Goal: Feedback & Contribution: Contribute content

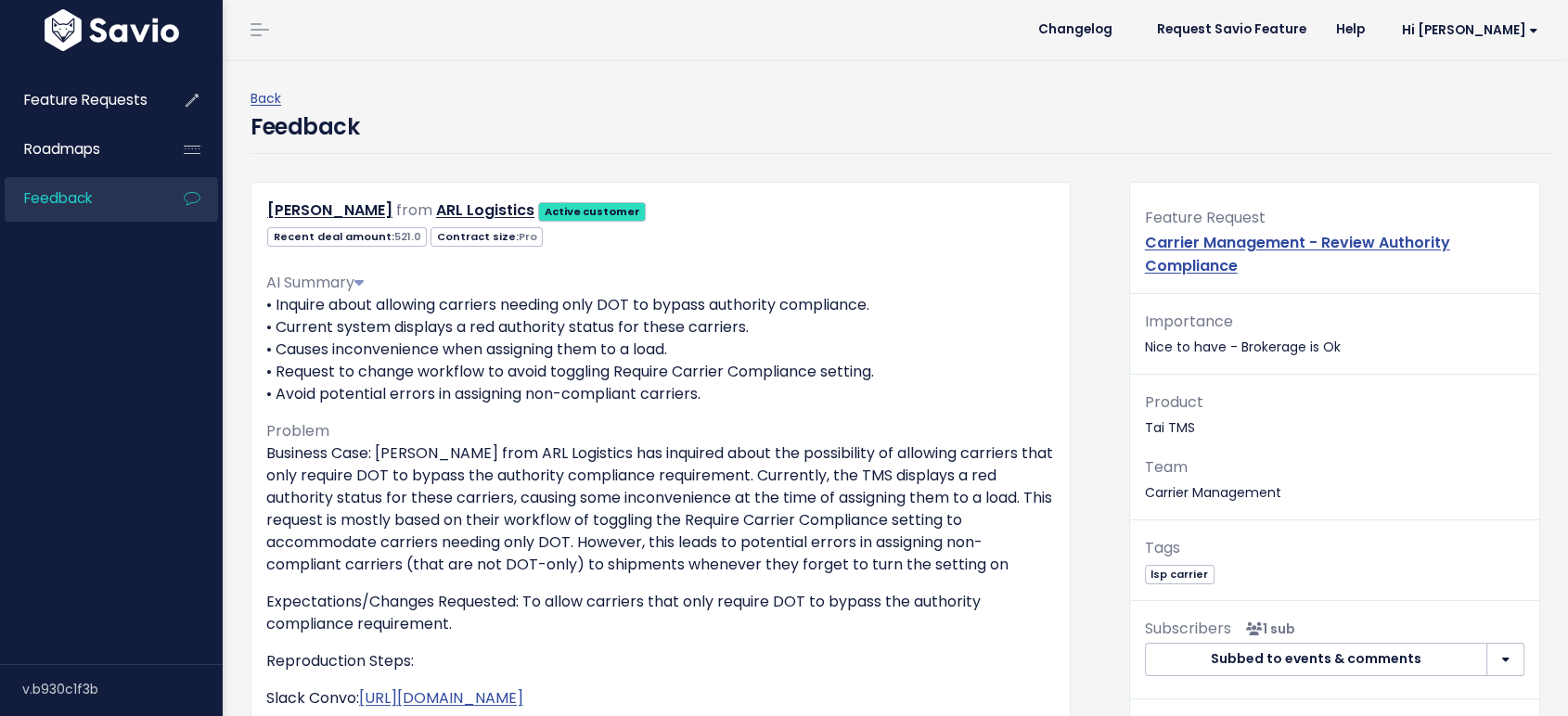
click at [103, 192] on link "Feedback" at bounding box center [79, 198] width 149 height 43
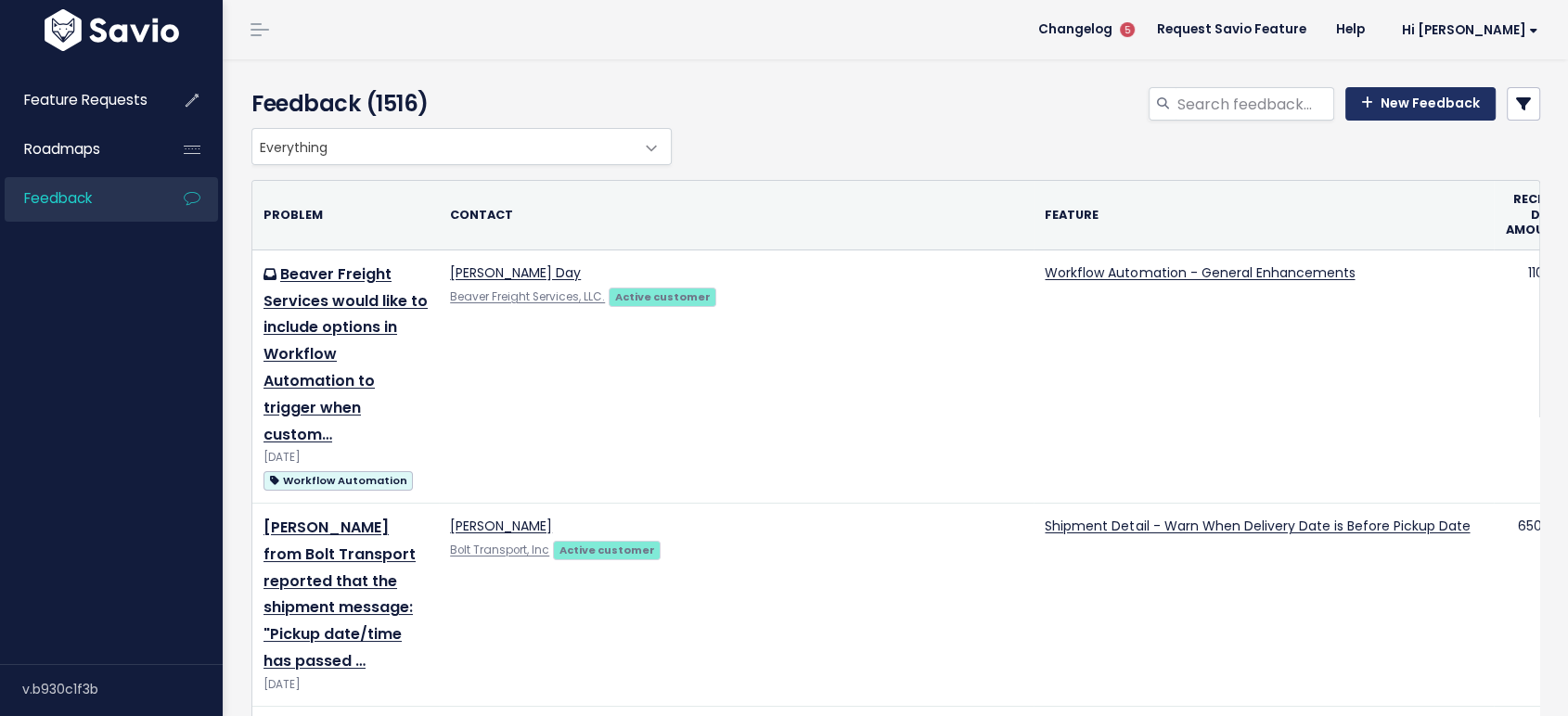
click at [1402, 107] on link "New Feedback" at bounding box center [1420, 104] width 150 height 33
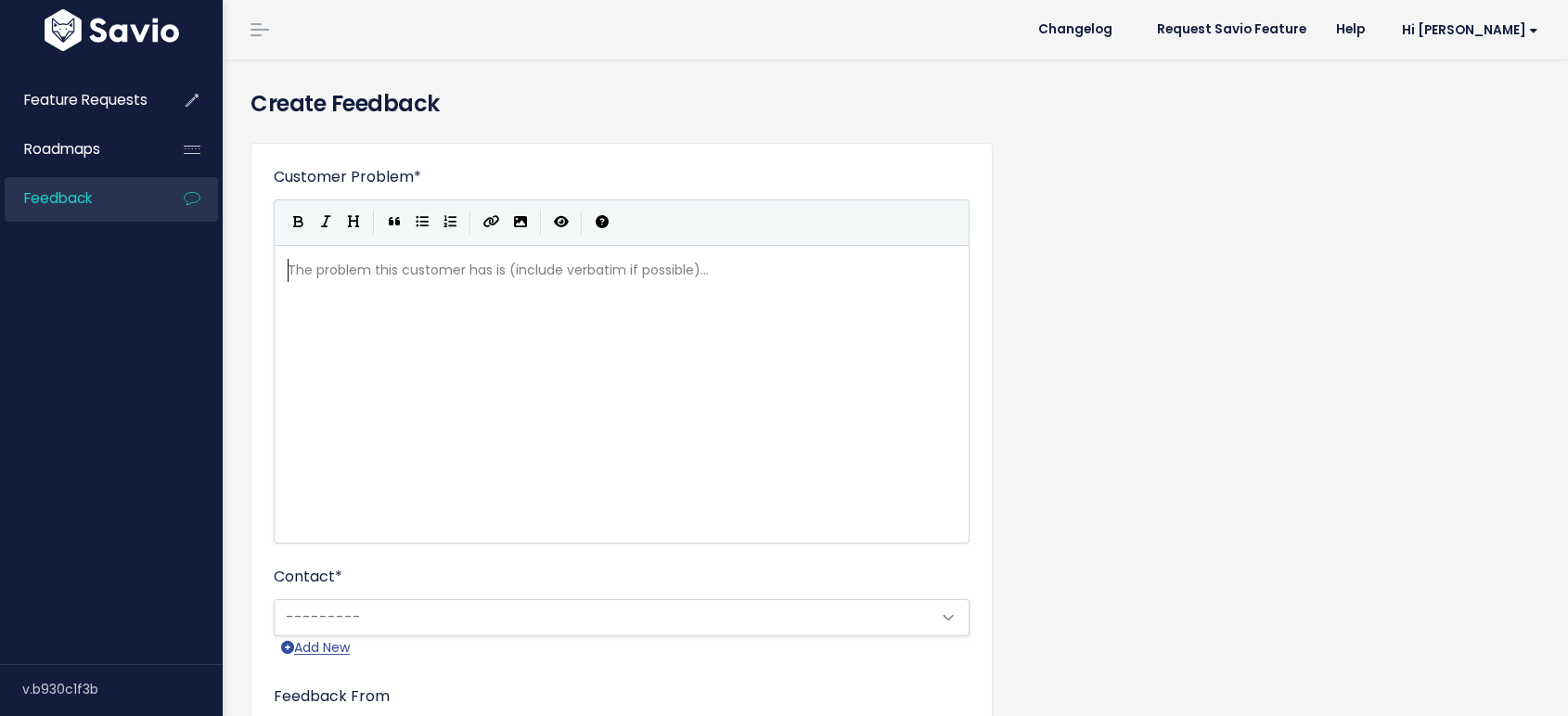
scroll to position [2, 0]
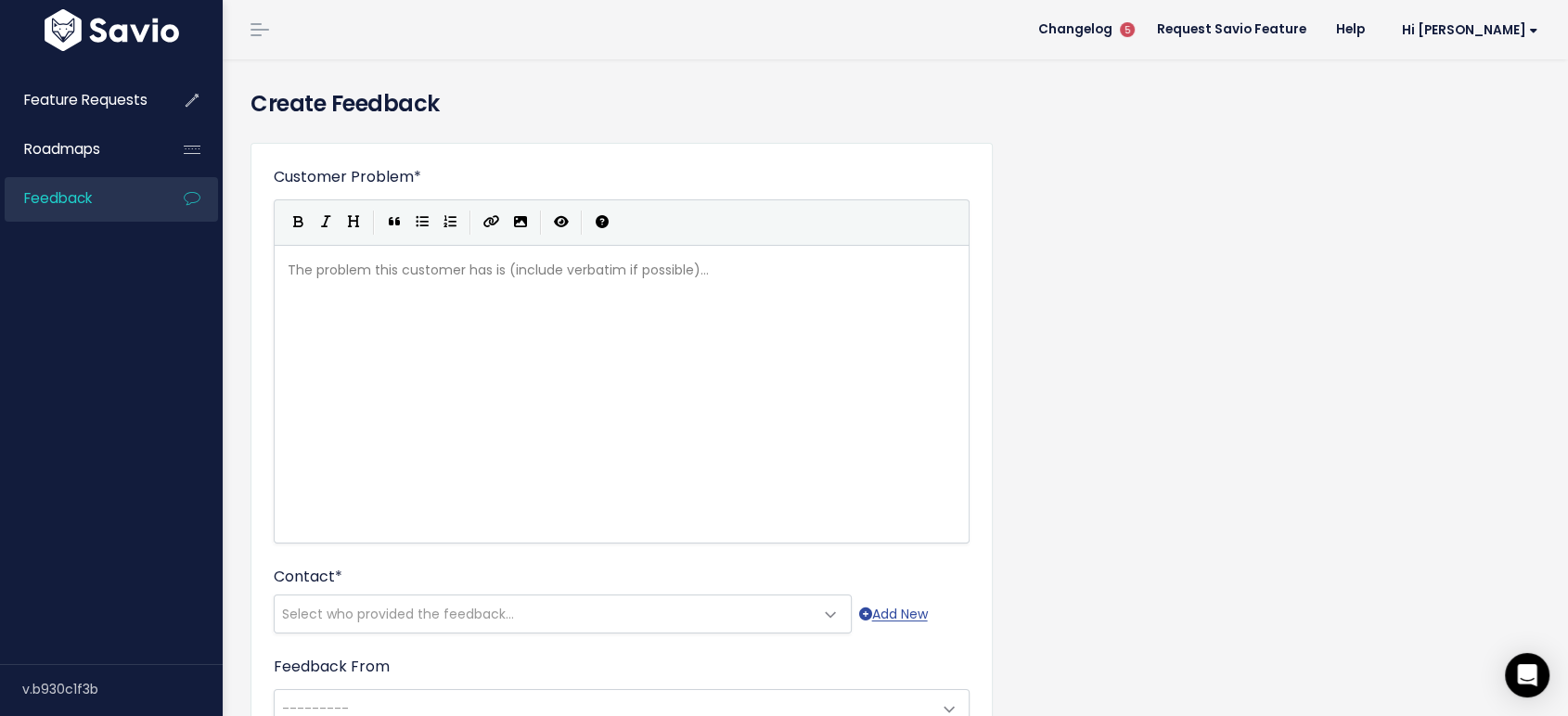
click at [592, 282] on div "The problem this customer has is (include verbatim if possible)... xxxxxxxxxx ​" at bounding box center [630, 271] width 691 height 30
paste textarea "A"
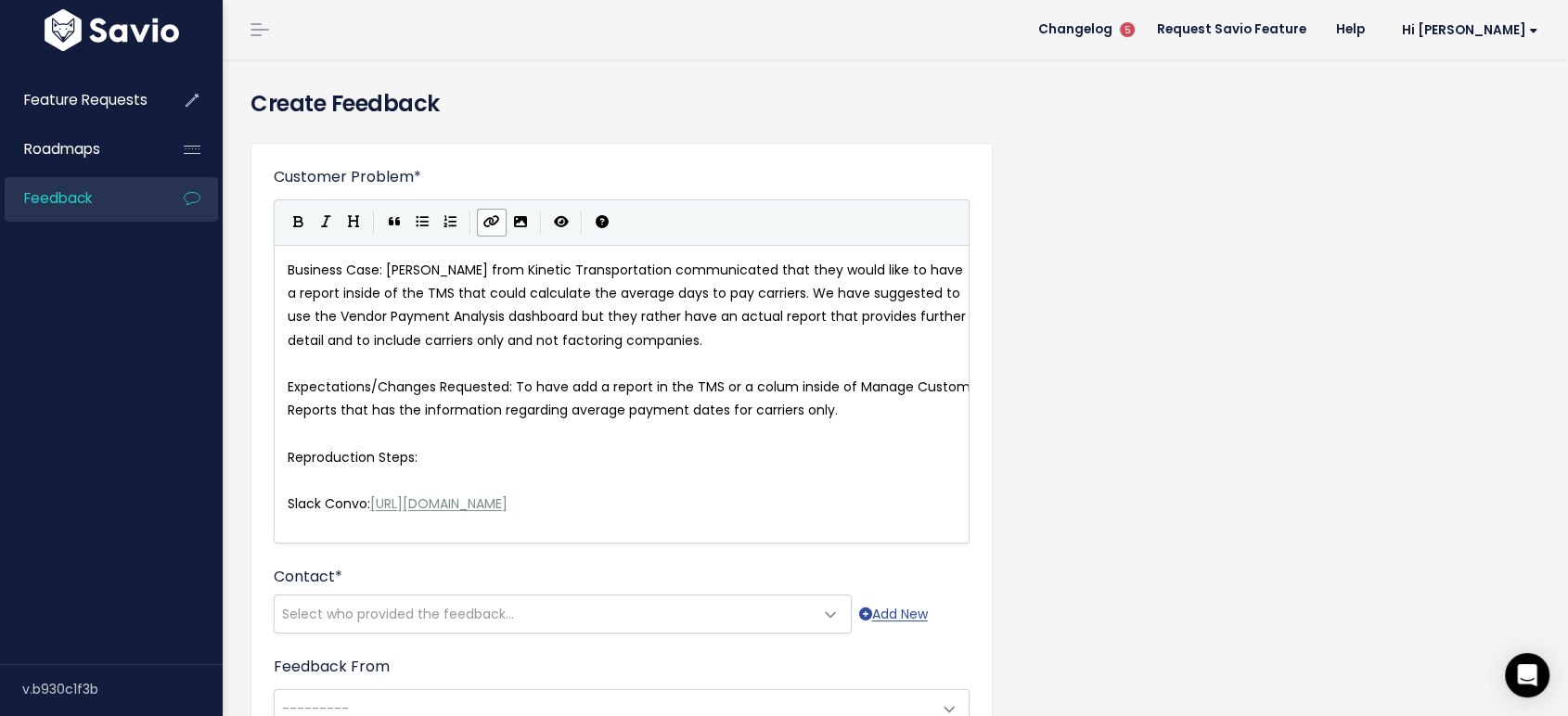
type textarea "A"
click at [367, 274] on span "Business Case: Alexander Folk from Kinetic Transportation communicated that the…" at bounding box center [629, 306] width 682 height 89
type textarea "Business Case"
drag, startPoint x: 379, startPoint y: 267, endPoint x: 288, endPoint y: 269, distance: 91.0
click at [294, 222] on icon "Bold" at bounding box center [298, 222] width 10 height 13
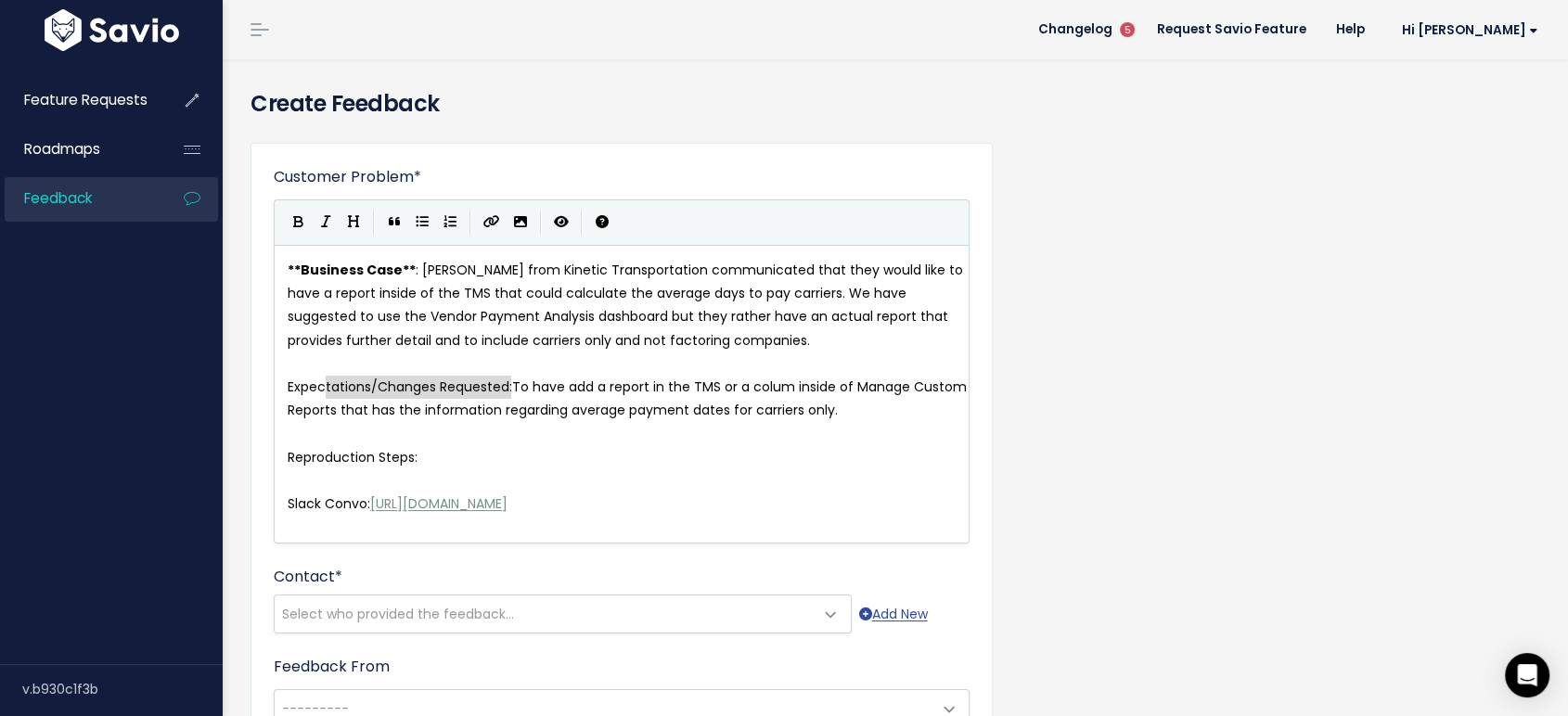
type textarea "Expectations/Changes Requested:"
drag, startPoint x: 510, startPoint y: 384, endPoint x: 249, endPoint y: 384, distance: 261.0
click at [300, 217] on icon "Bold" at bounding box center [298, 222] width 10 height 13
click at [671, 352] on pre "​" at bounding box center [630, 364] width 691 height 23
click at [846, 340] on pre "** Business Case ** : Alexander Folk from Kinetic Transportation communicated t…" at bounding box center [630, 306] width 691 height 94
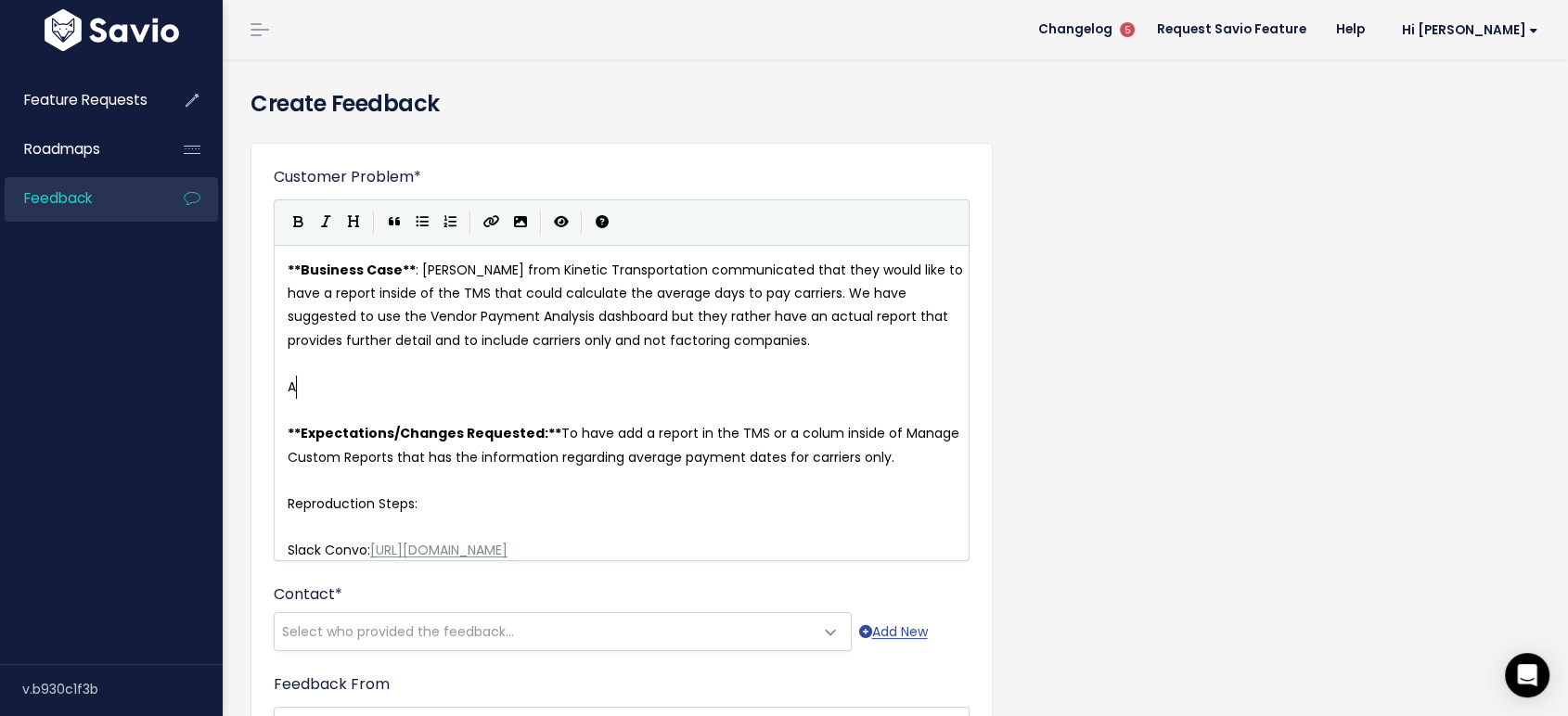
scroll to position [7, 13]
type textarea "Aterna"
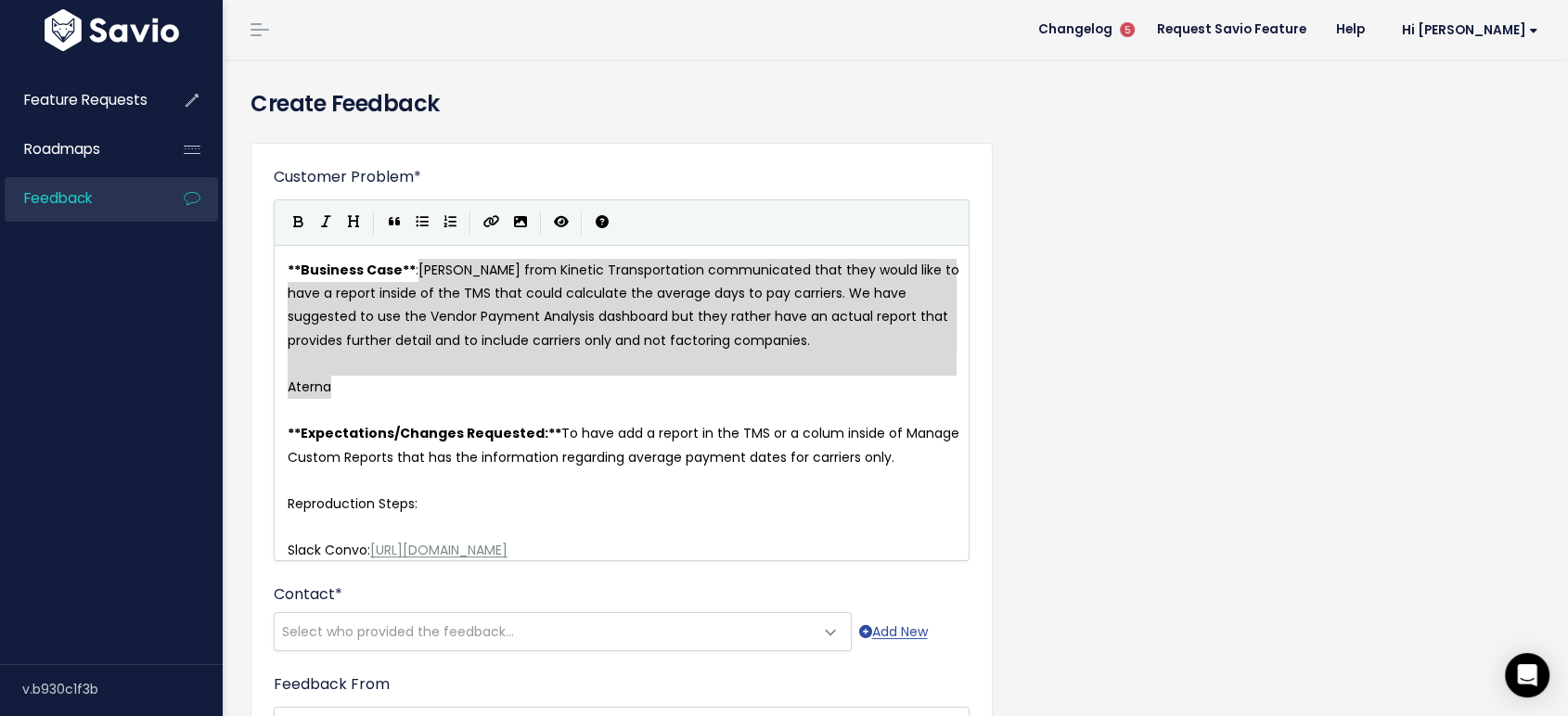
drag, startPoint x: 420, startPoint y: 274, endPoint x: 441, endPoint y: 376, distance: 104.1
type textarea "Alexander Folk from Kinetic Transportation communicated that they would like to…"
paste textarea
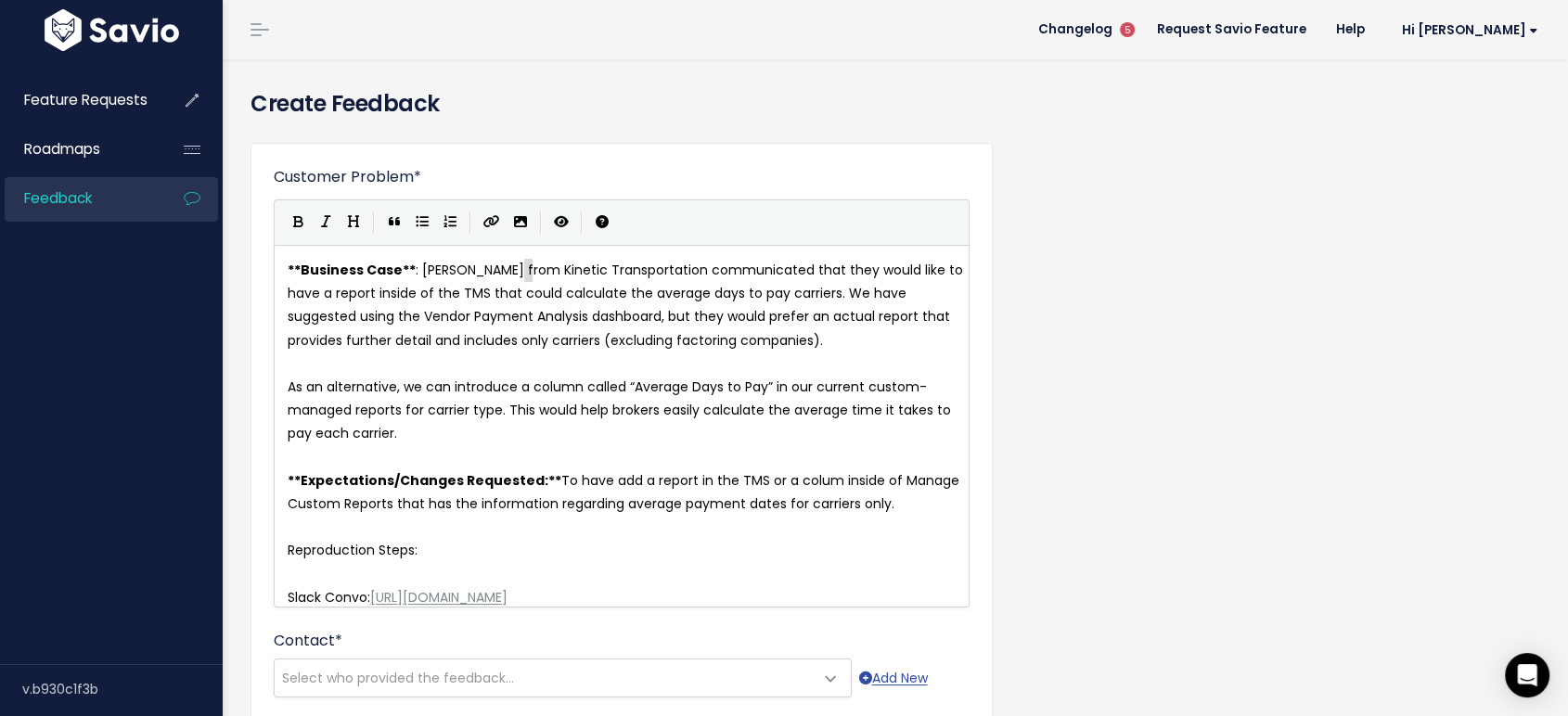
type textarea "om Kinet"
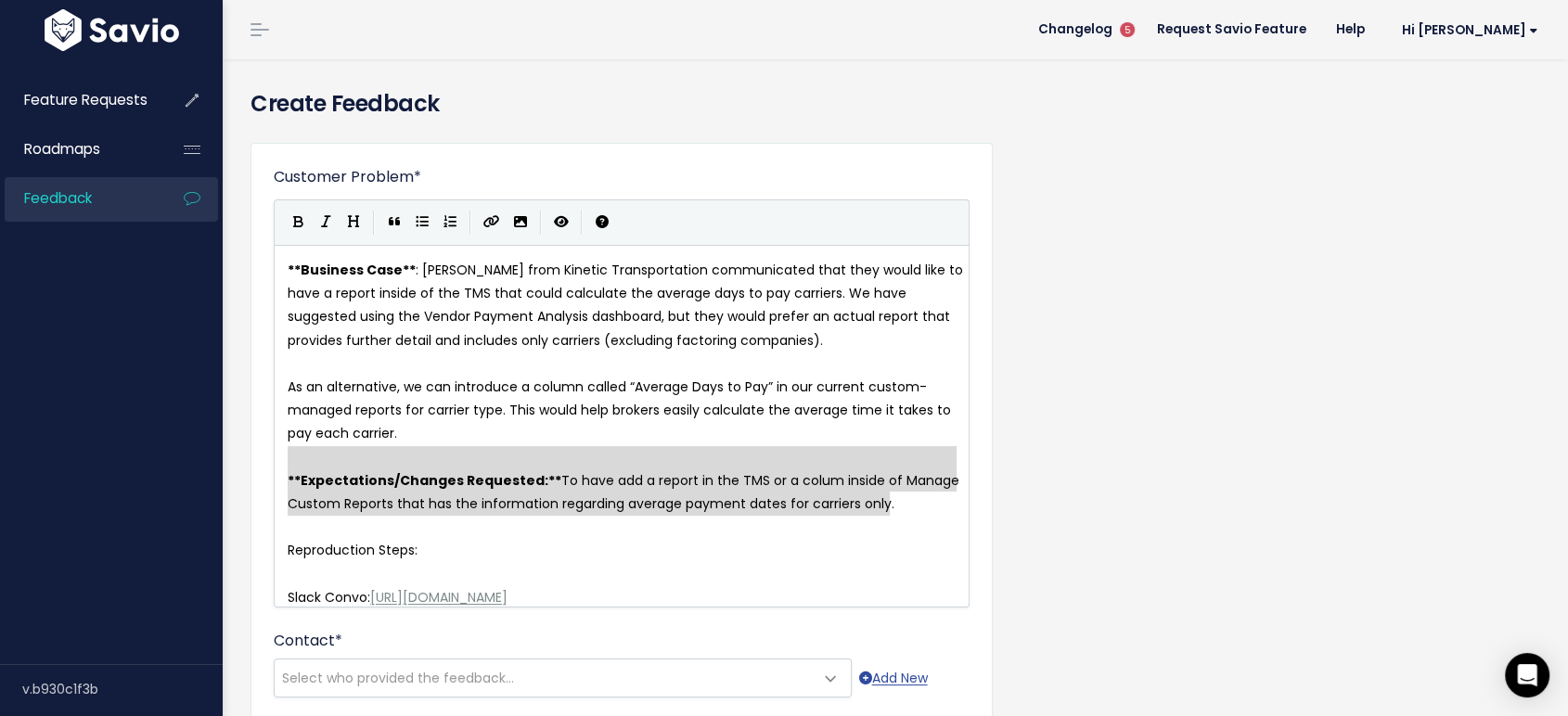
type textarea "To have add a report in the TMS or a colum inside of Manage Custom Reports that…"
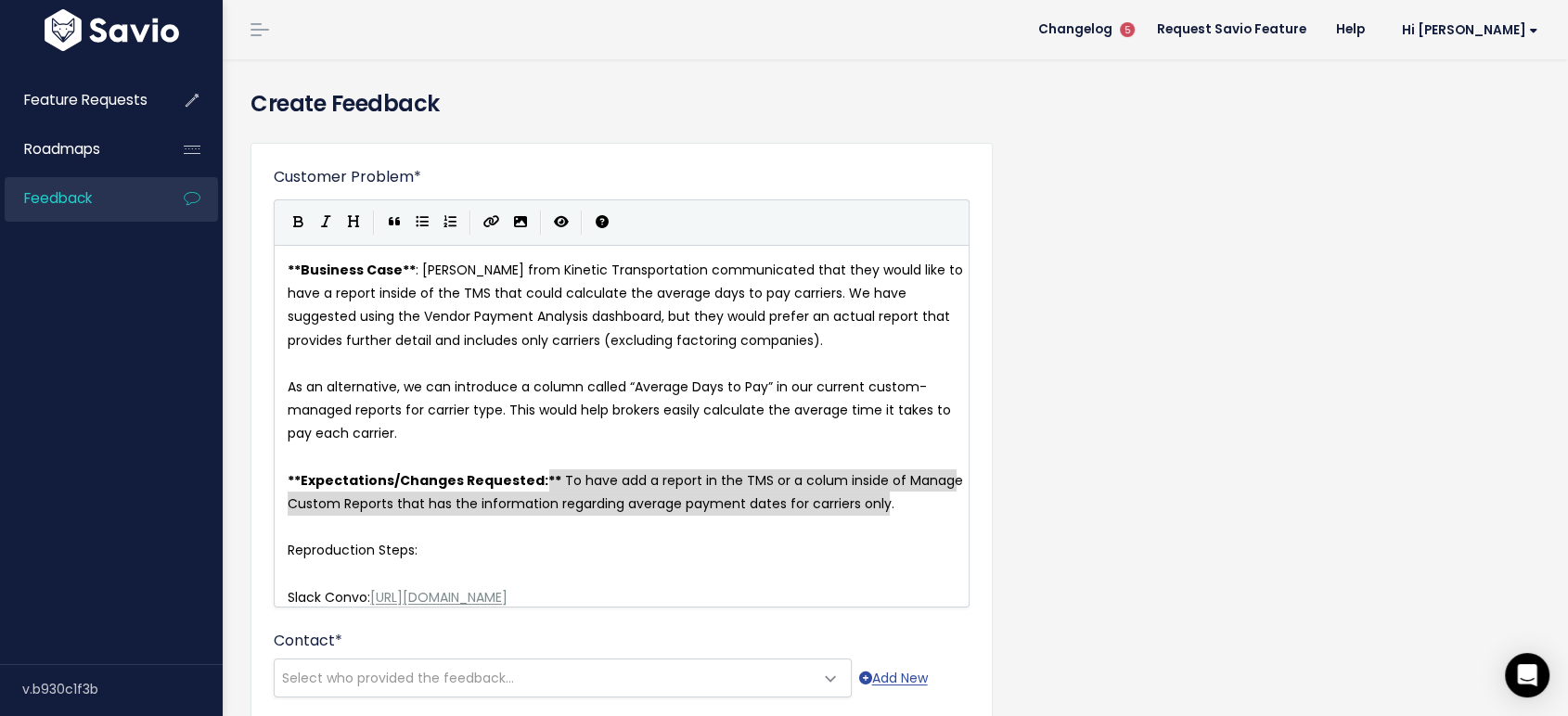
drag, startPoint x: 889, startPoint y: 501, endPoint x: 550, endPoint y: 480, distance: 339.6
paste textarea
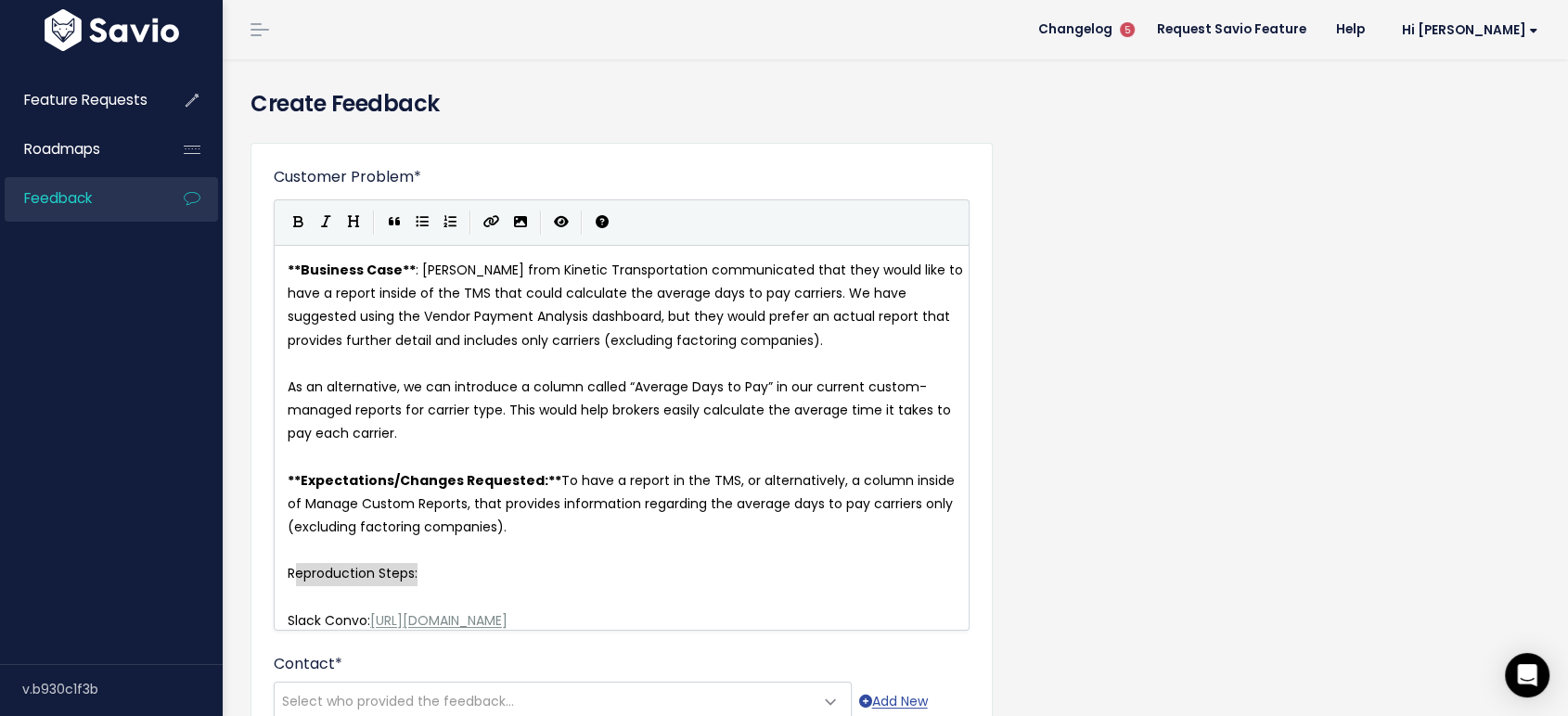
type textarea "Reproduction Steps:"
drag, startPoint x: 443, startPoint y: 574, endPoint x: 292, endPoint y: 575, distance: 151.0
click at [300, 223] on icon "Bold" at bounding box center [298, 222] width 10 height 13
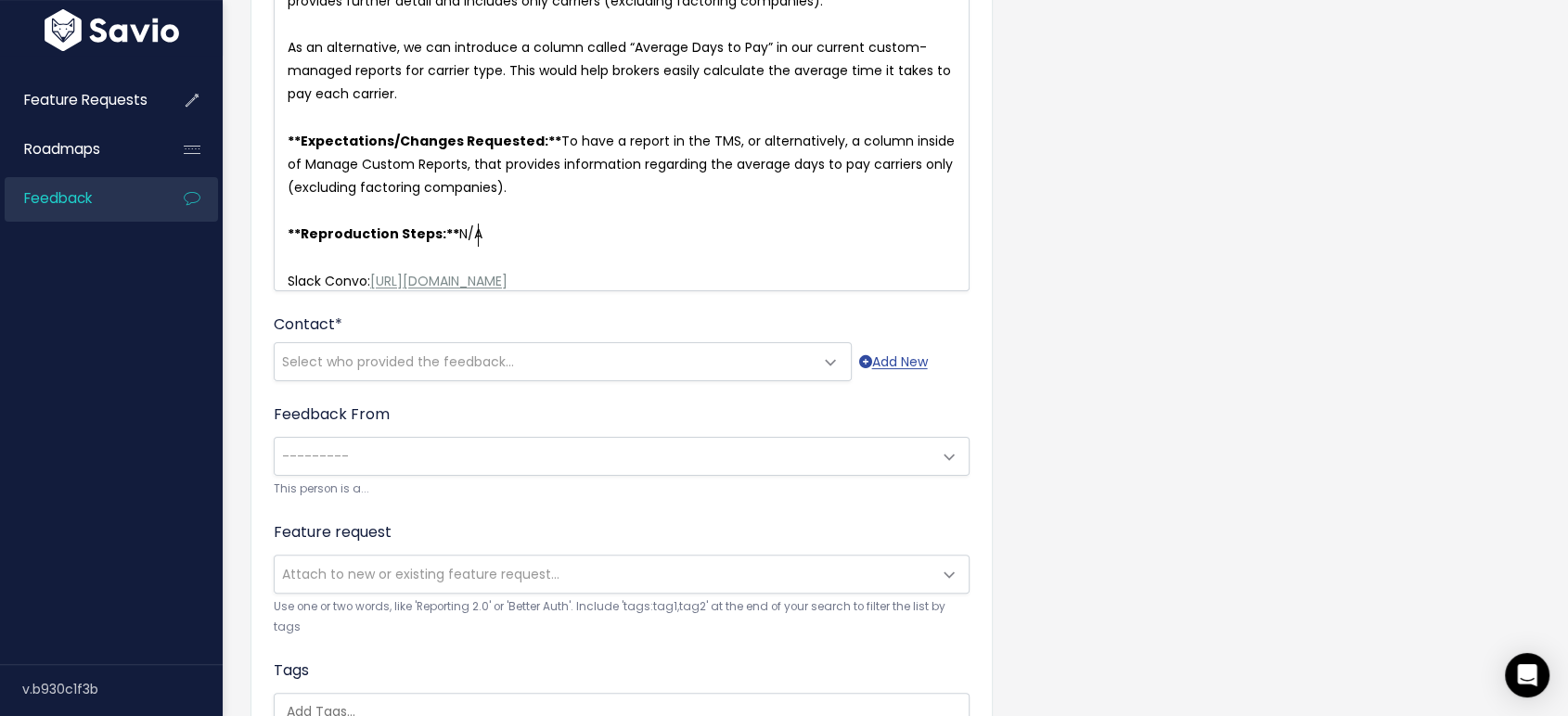
scroll to position [412, 0]
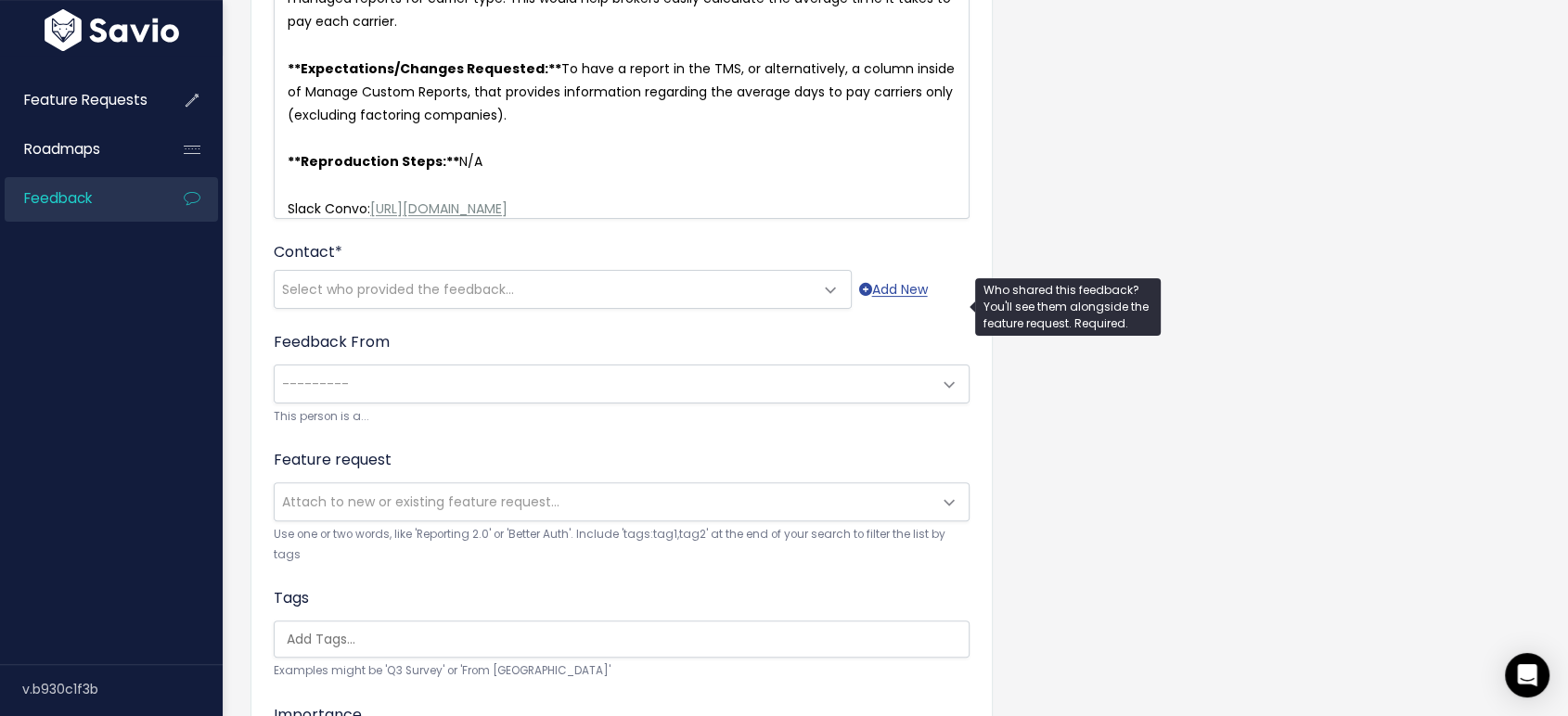
type textarea "N/A"
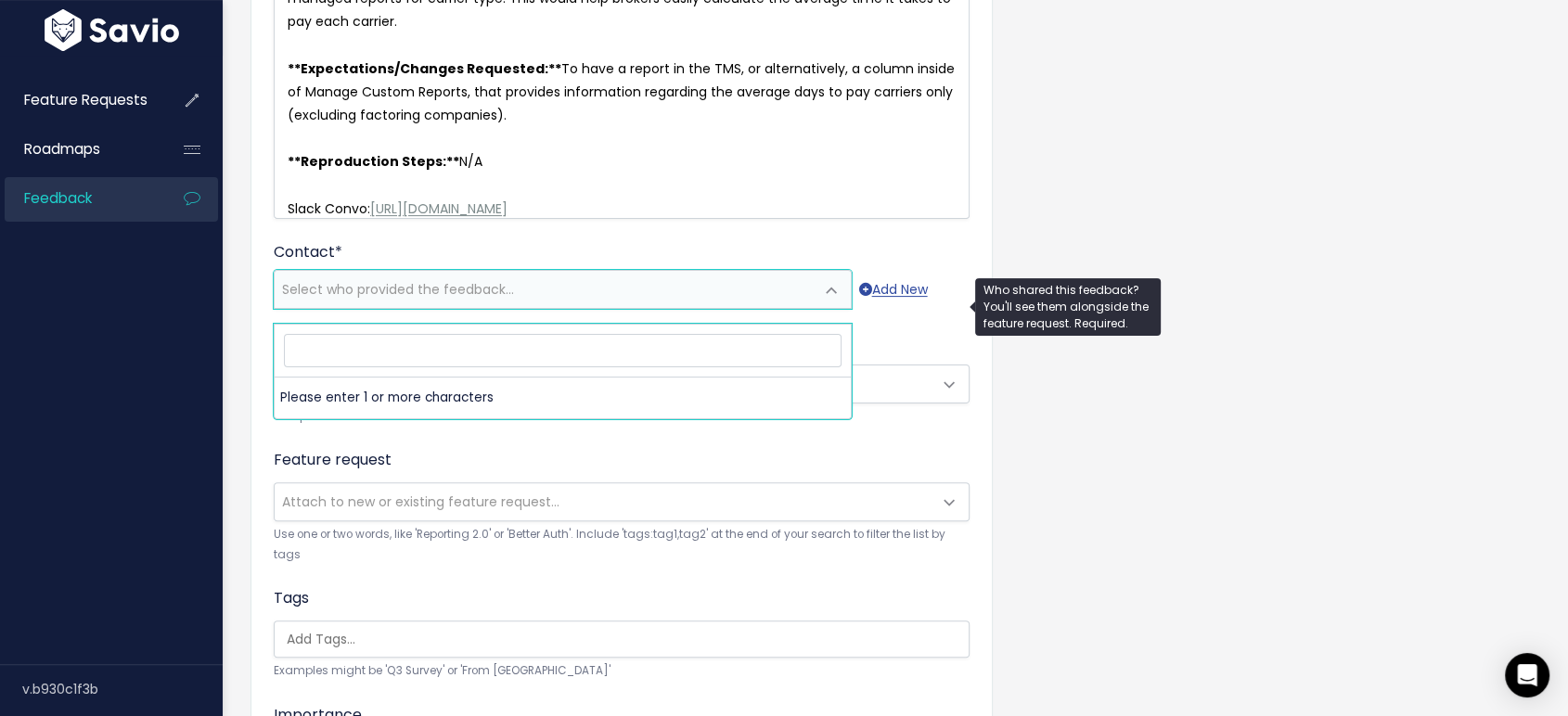
click at [502, 299] on span "Select who provided the feedback..." at bounding box center [398, 290] width 232 height 19
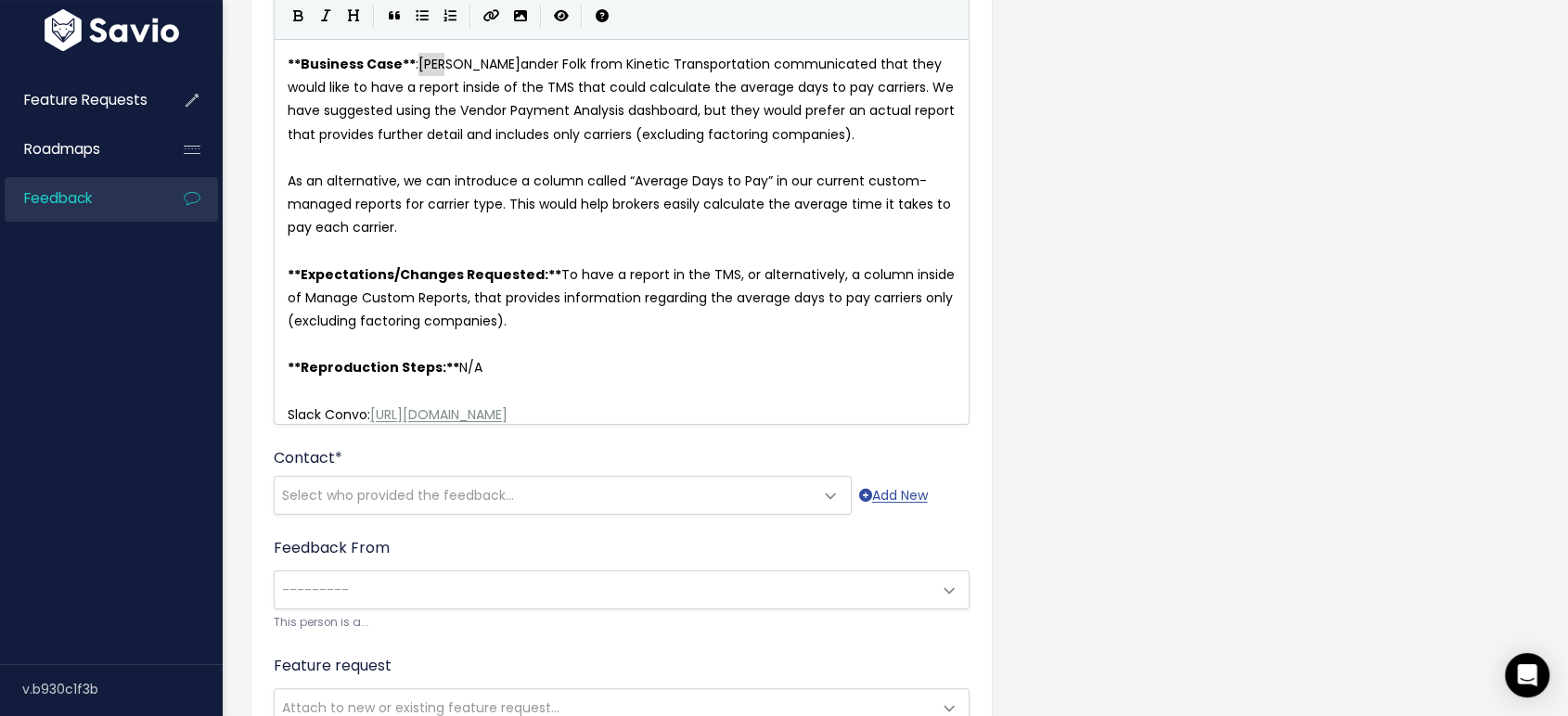
scroll to position [7, 0]
type textarea "[PERSON_NAME]"
drag, startPoint x: 418, startPoint y: 62, endPoint x: 502, endPoint y: 58, distance: 84.1
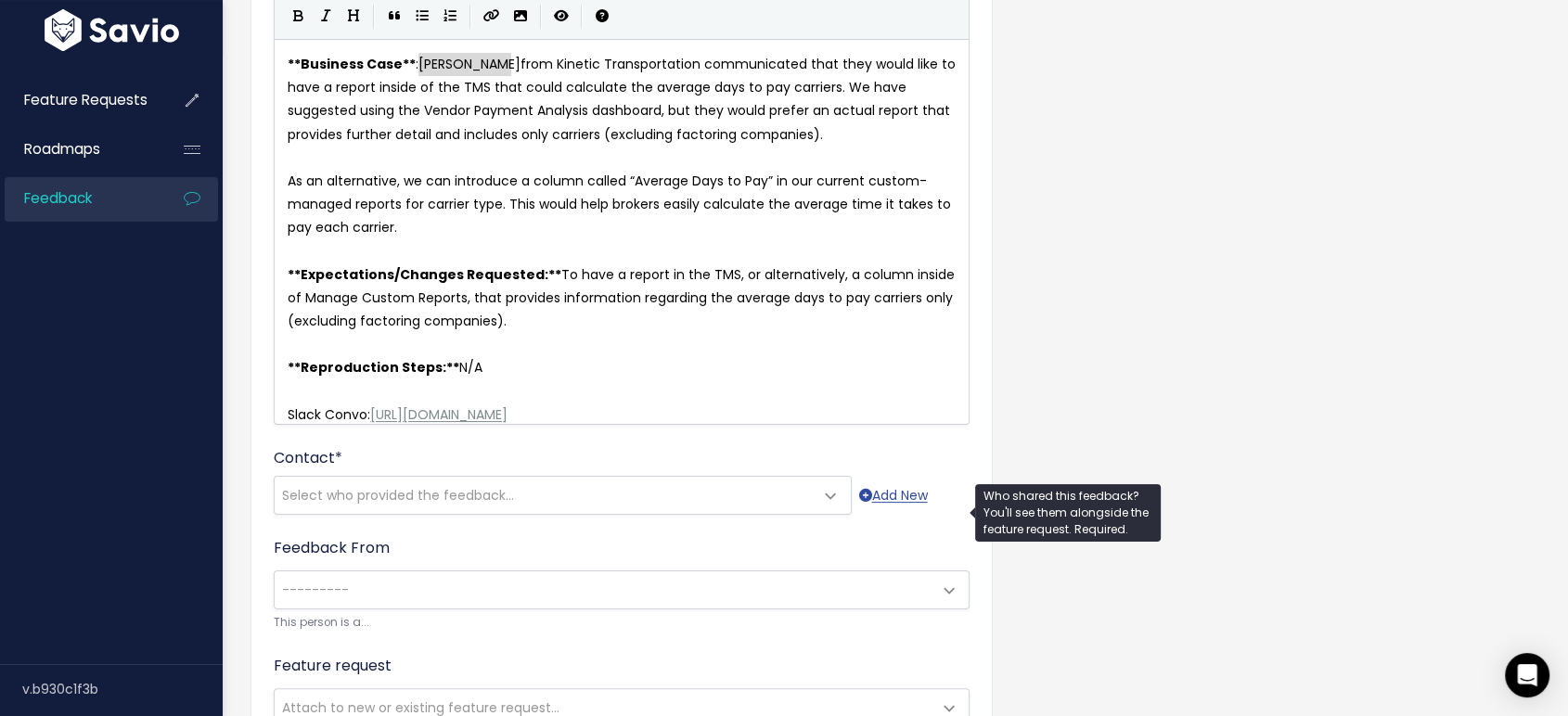
click at [347, 504] on span "Select who provided the feedback..." at bounding box center [398, 496] width 232 height 19
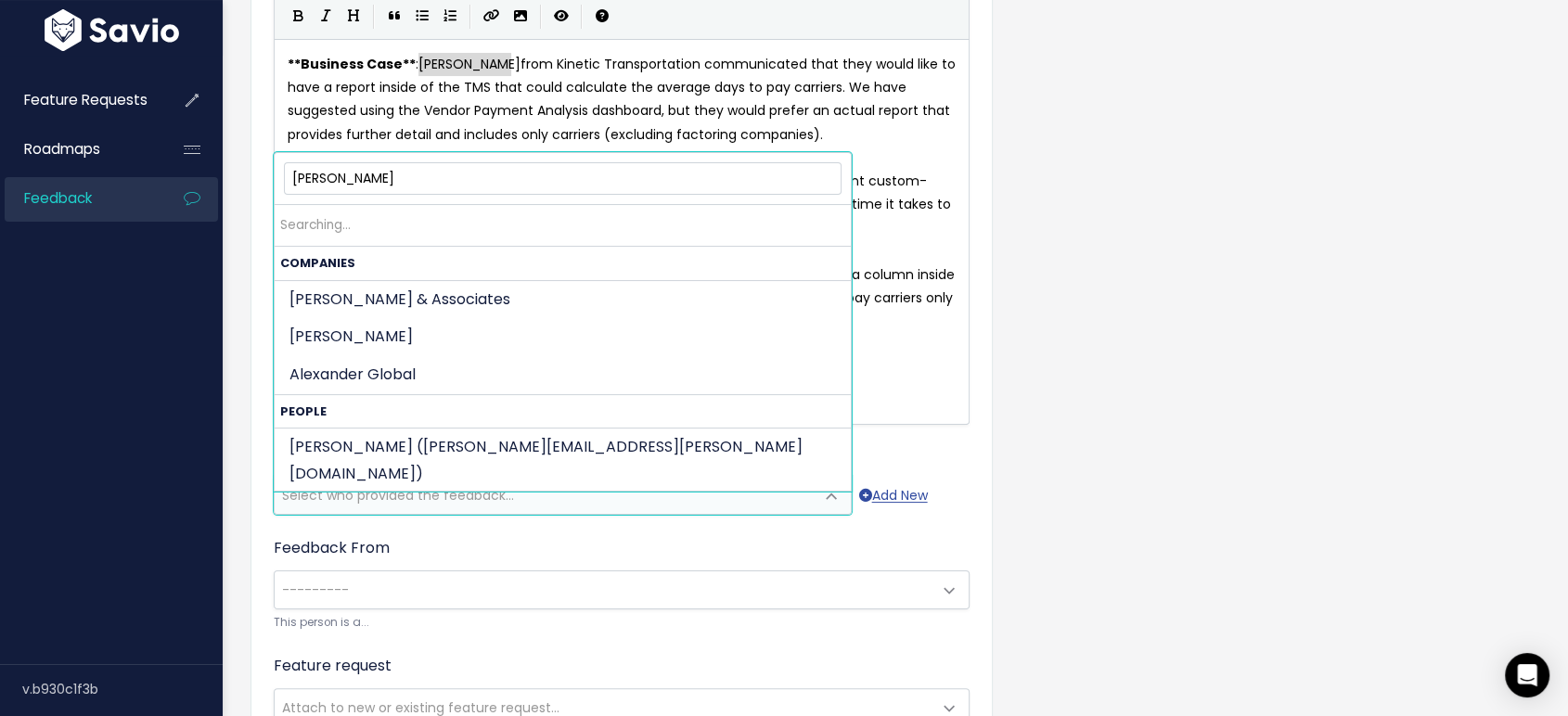
type input "Alexander FOLK"
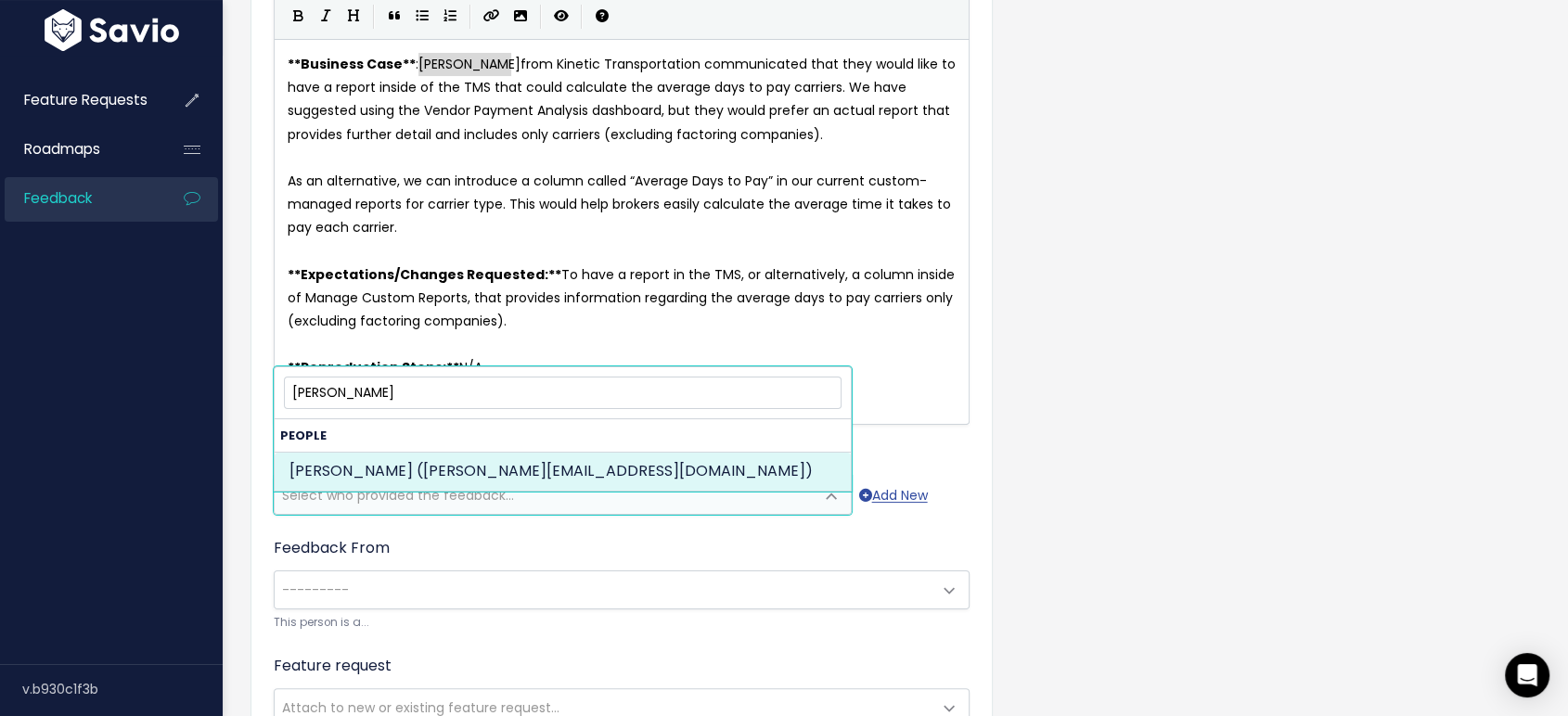
select select "89142580"
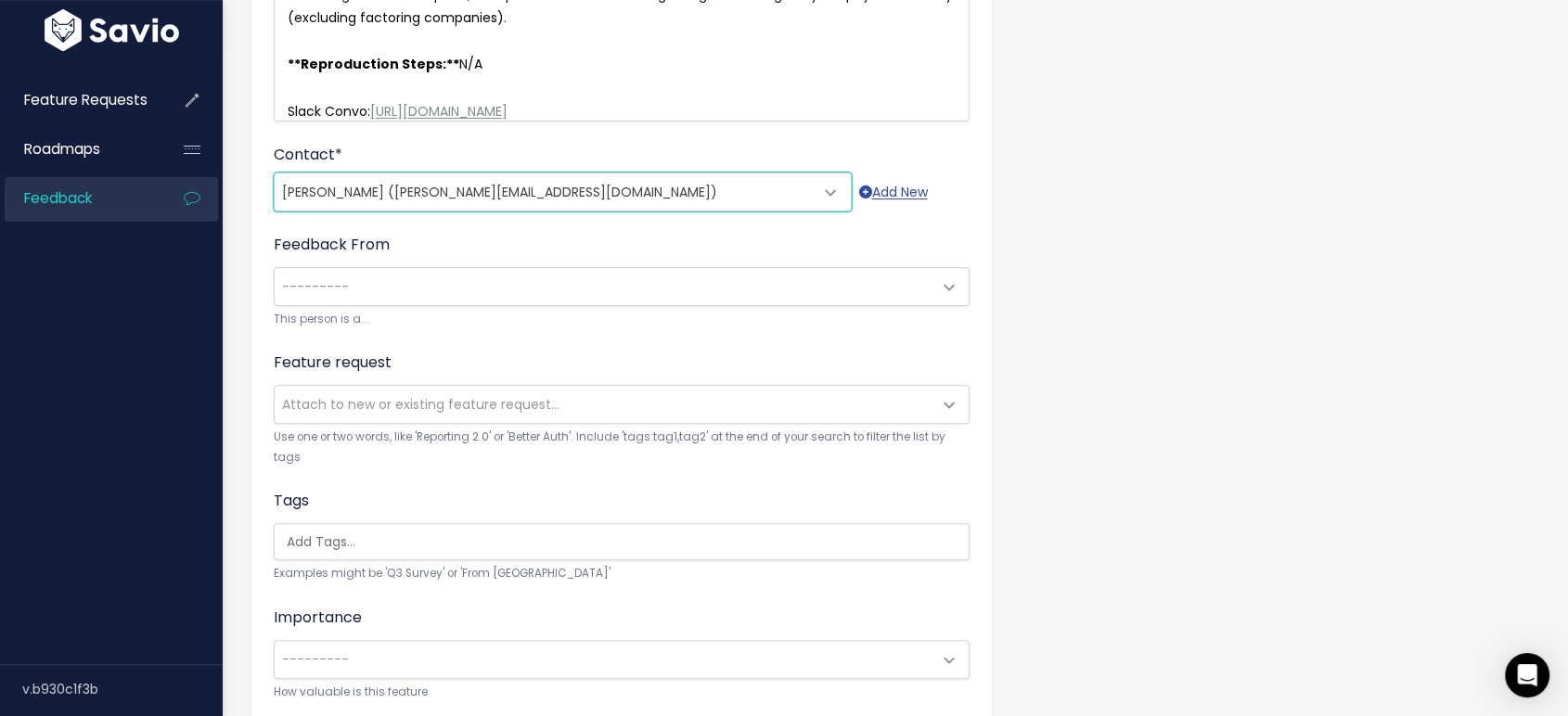
scroll to position [515, 0]
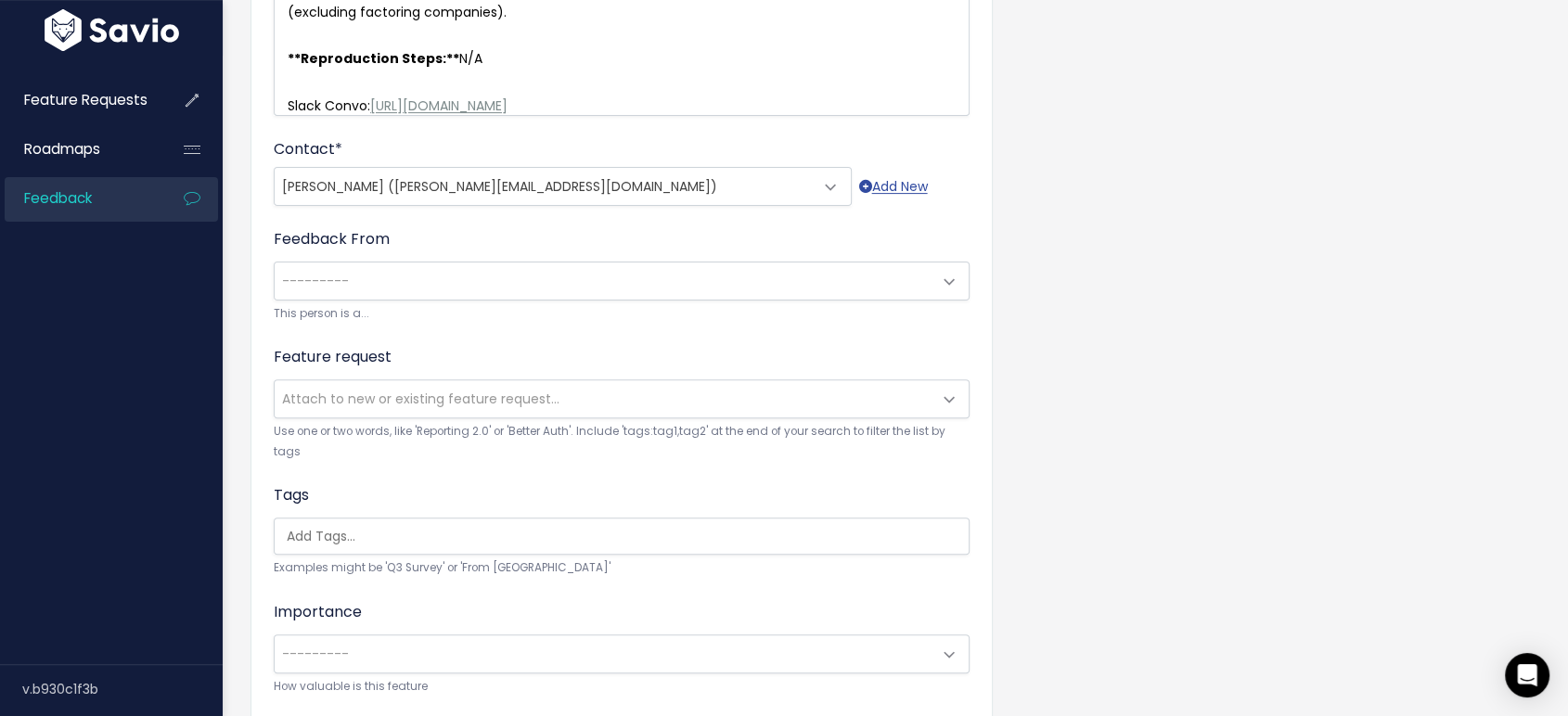
click at [392, 289] on span "---------" at bounding box center [603, 280] width 657 height 37
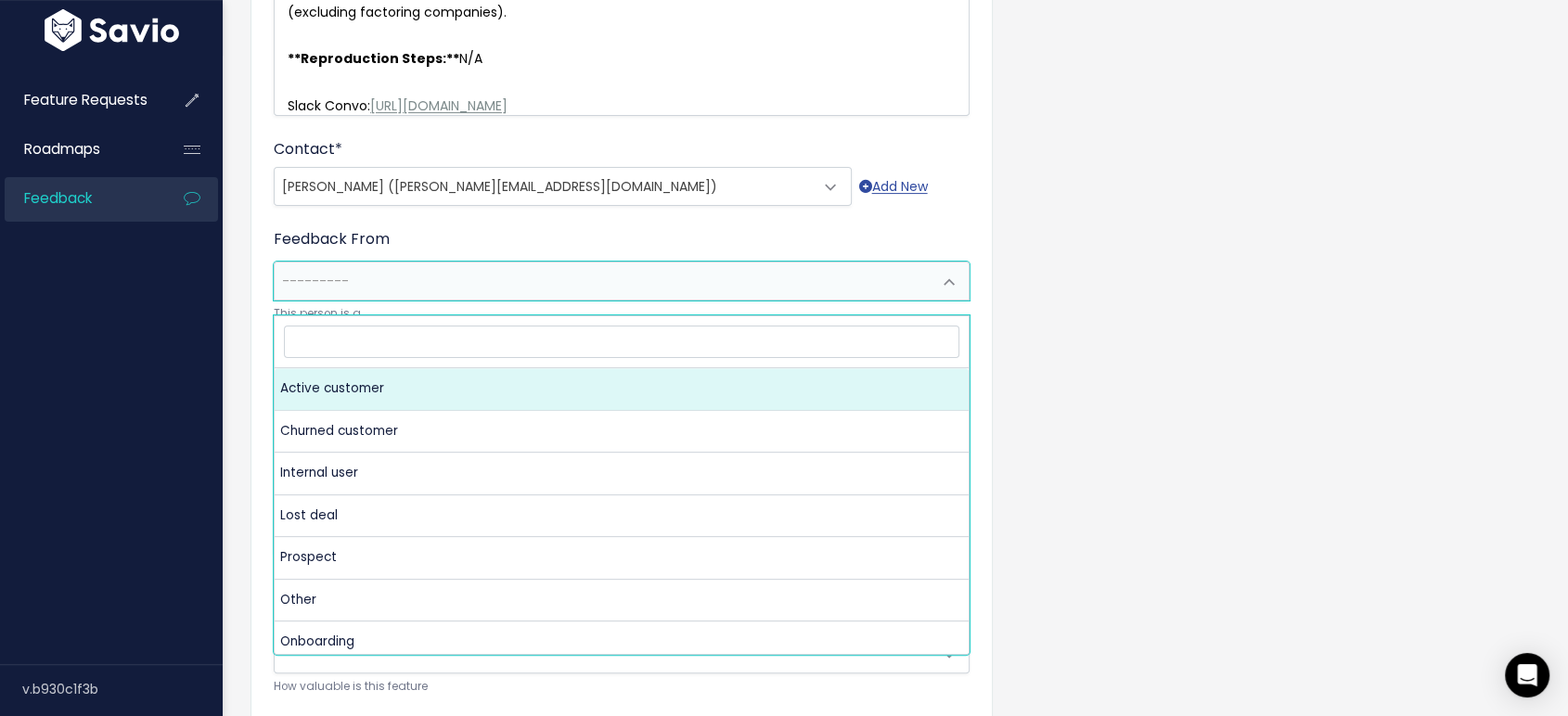
select select "ACTIVE"
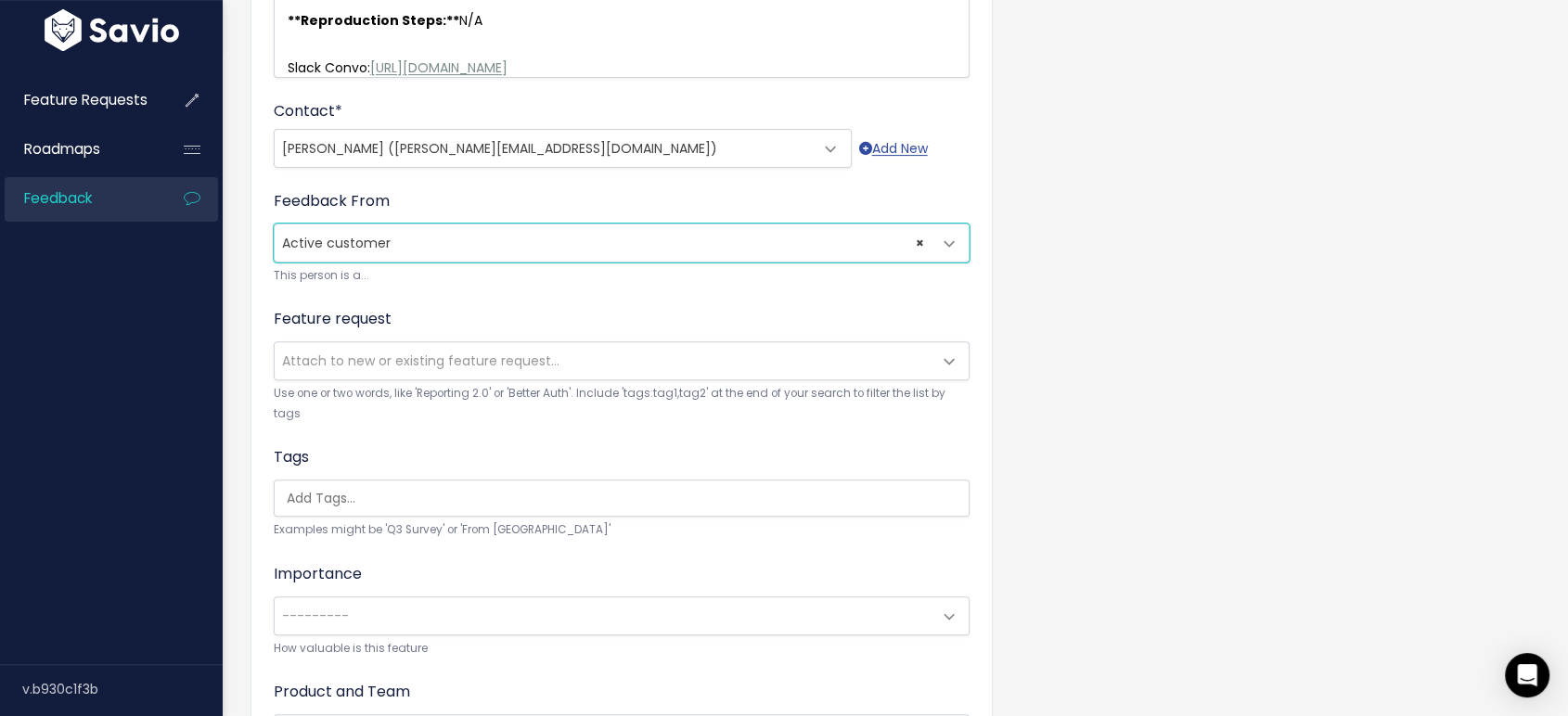
scroll to position [618, 0]
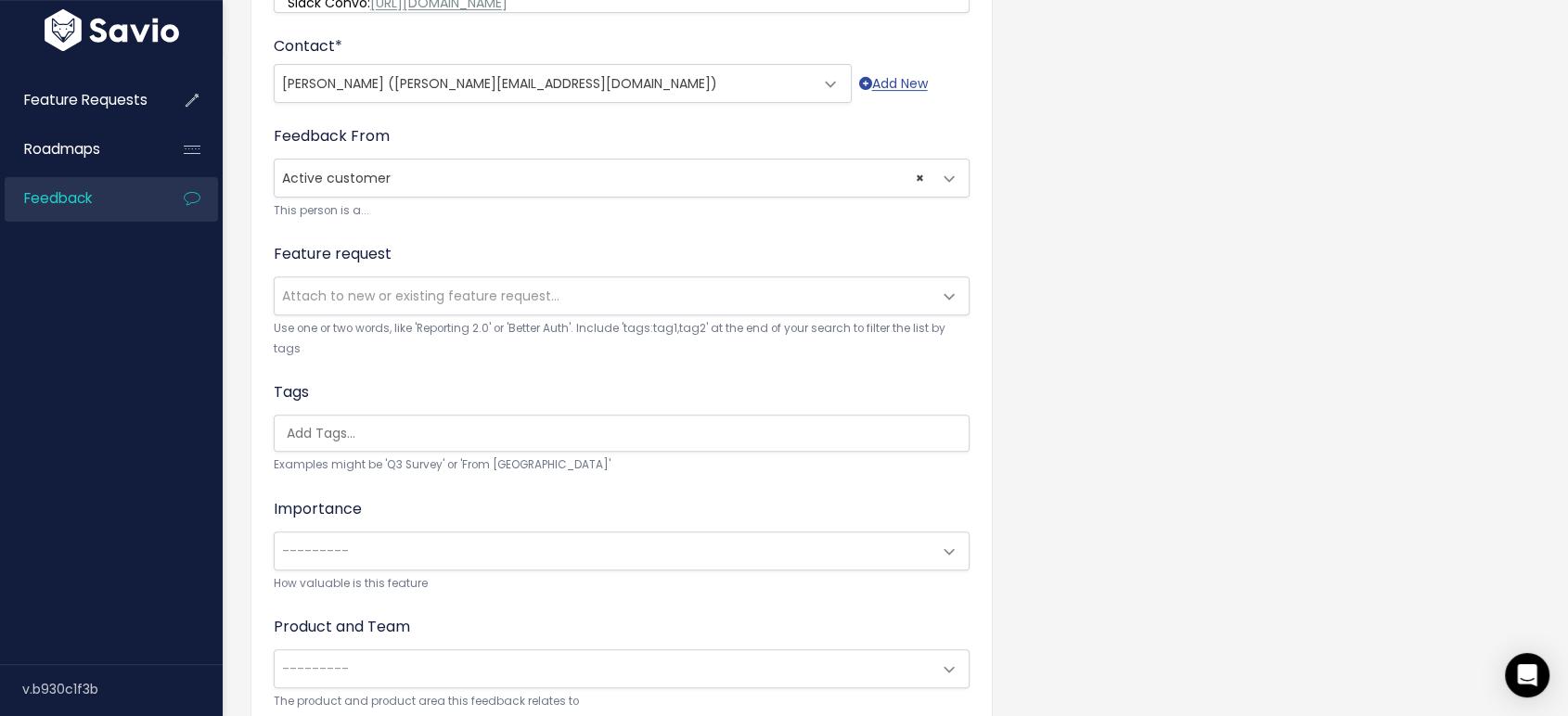
click at [387, 428] on input "search" at bounding box center [626, 433] width 694 height 20
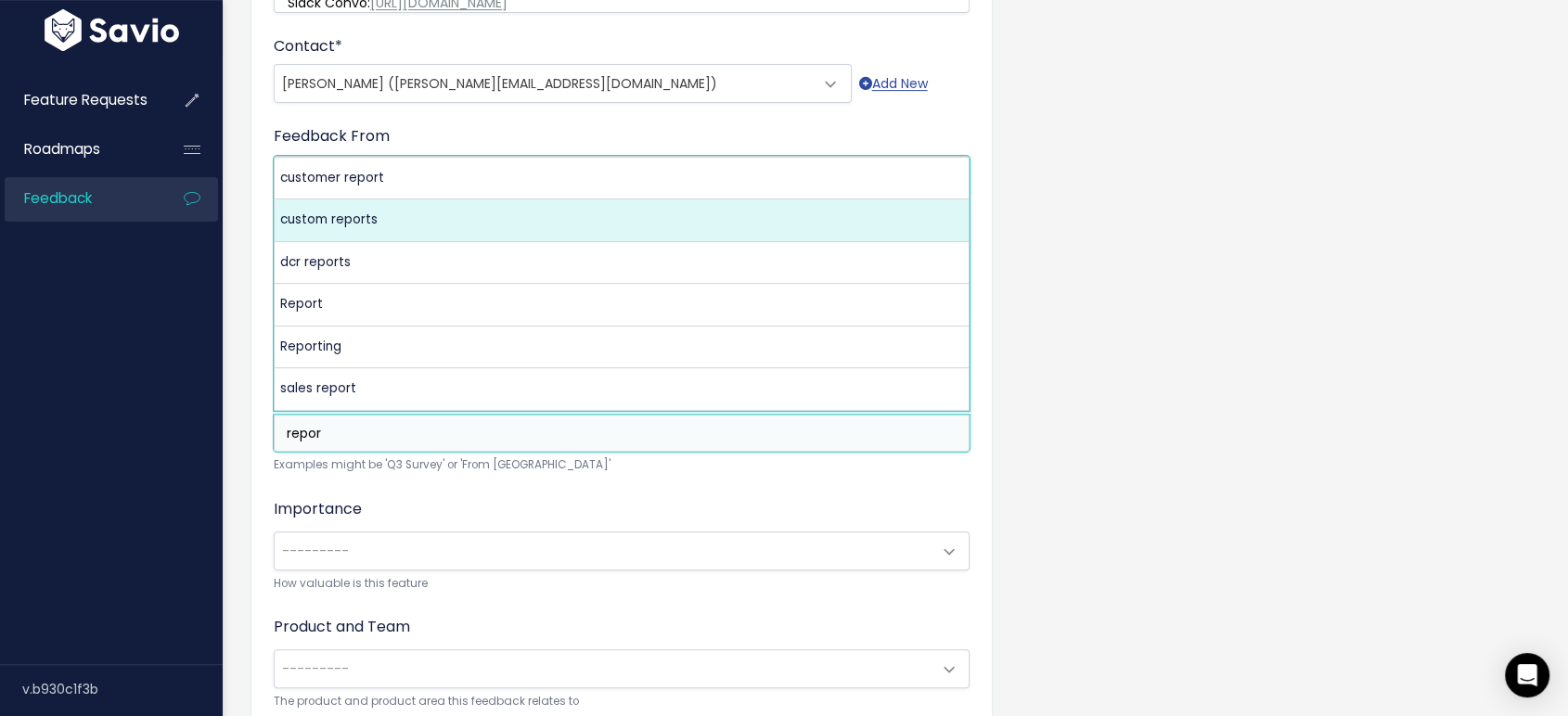
type input "repor"
select select "5077"
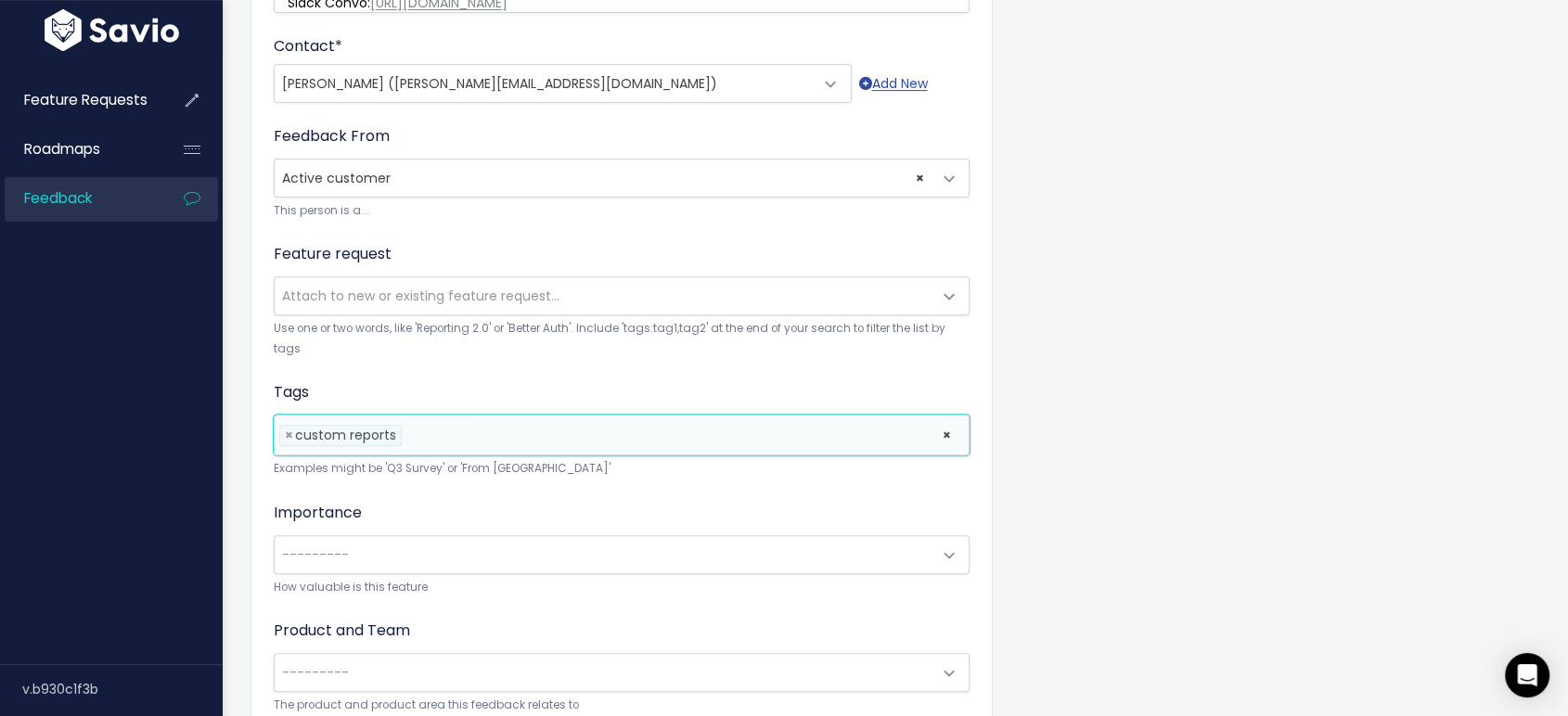
click at [474, 432] on li at bounding box center [668, 435] width 522 height 20
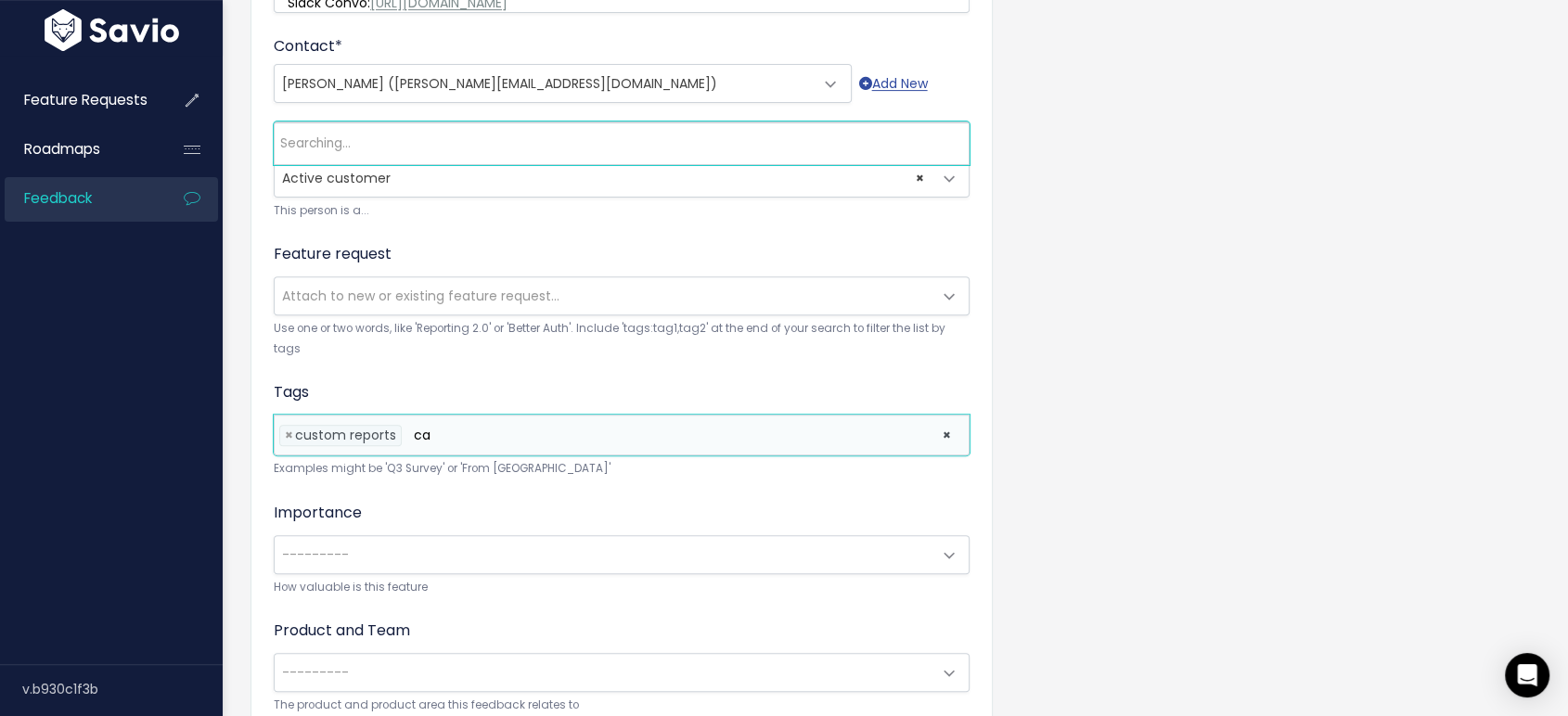
type input "c"
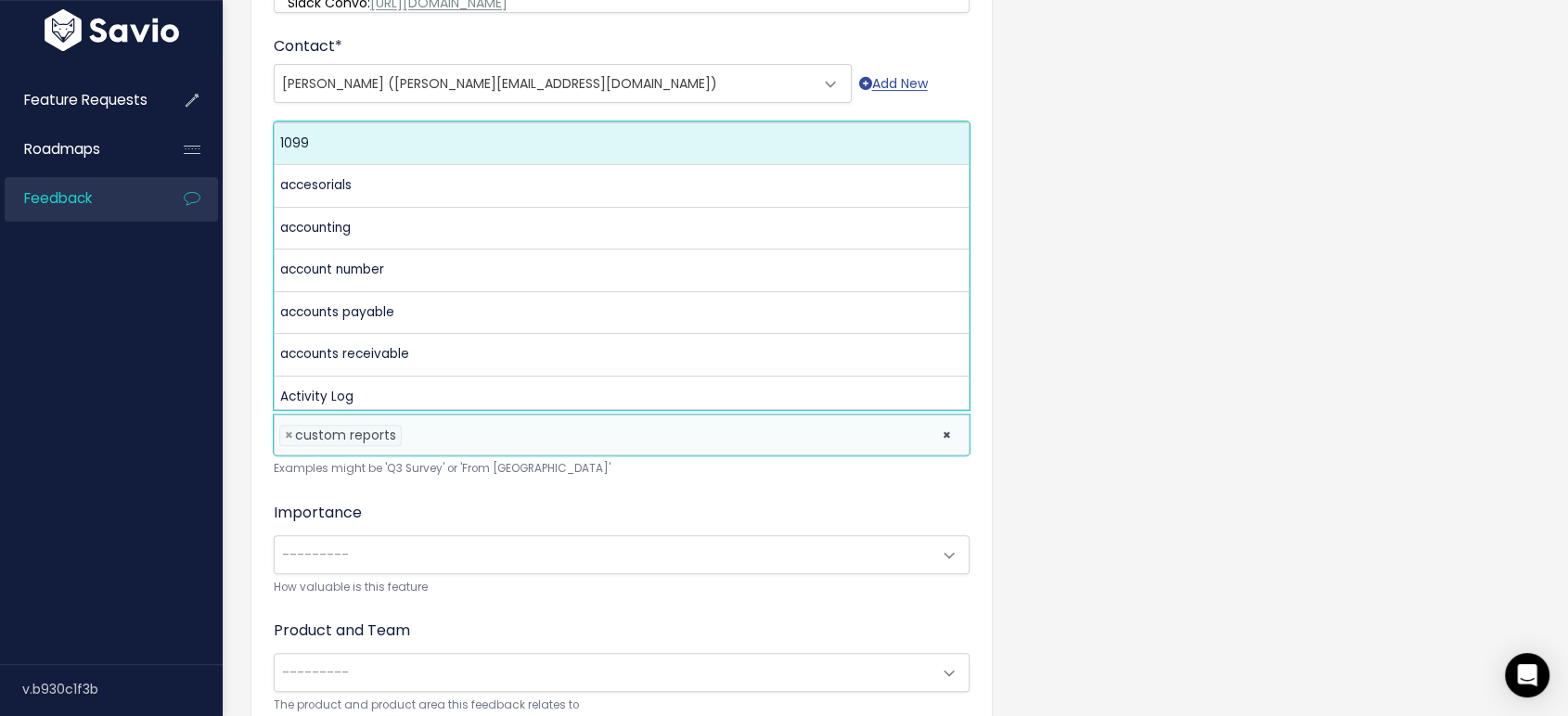
scroll to position [0, 0]
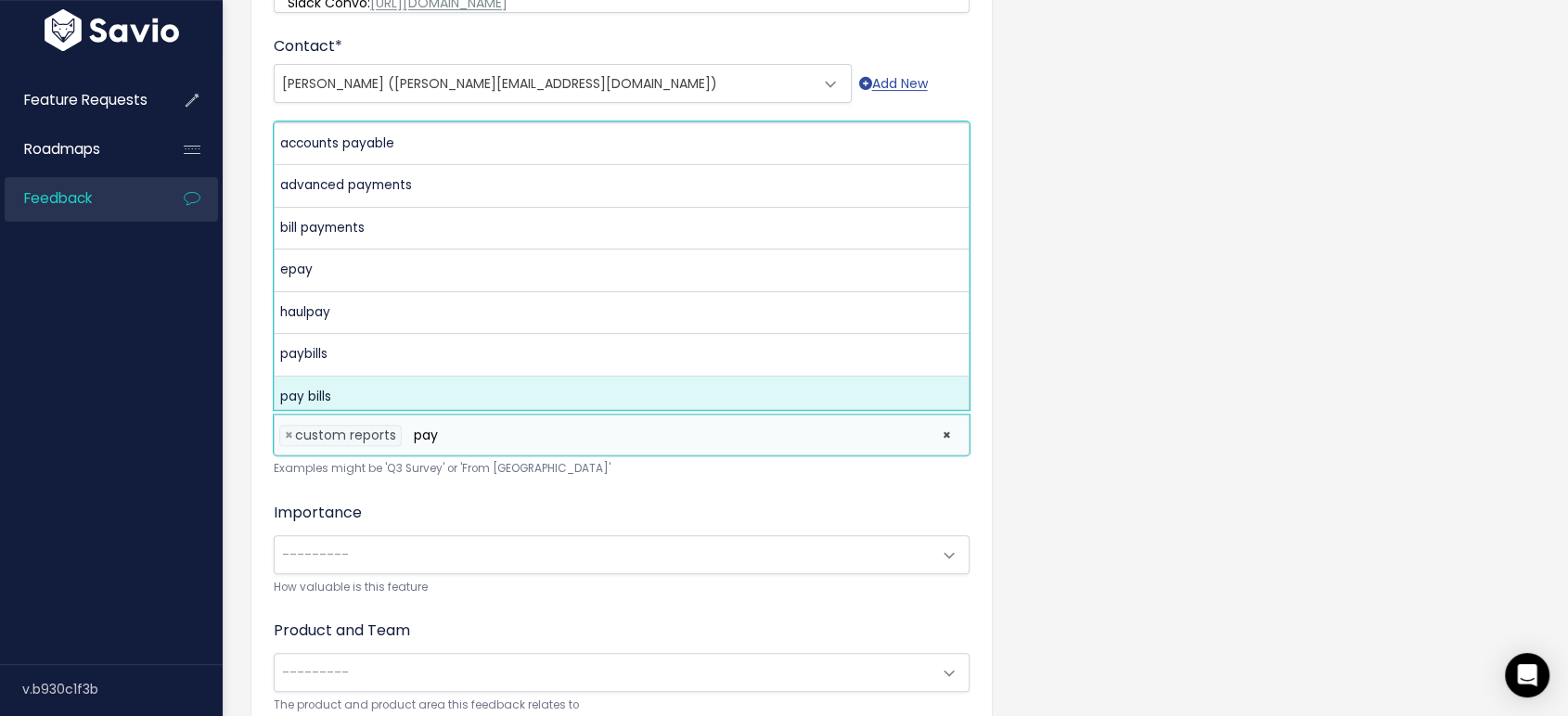
type input "pay"
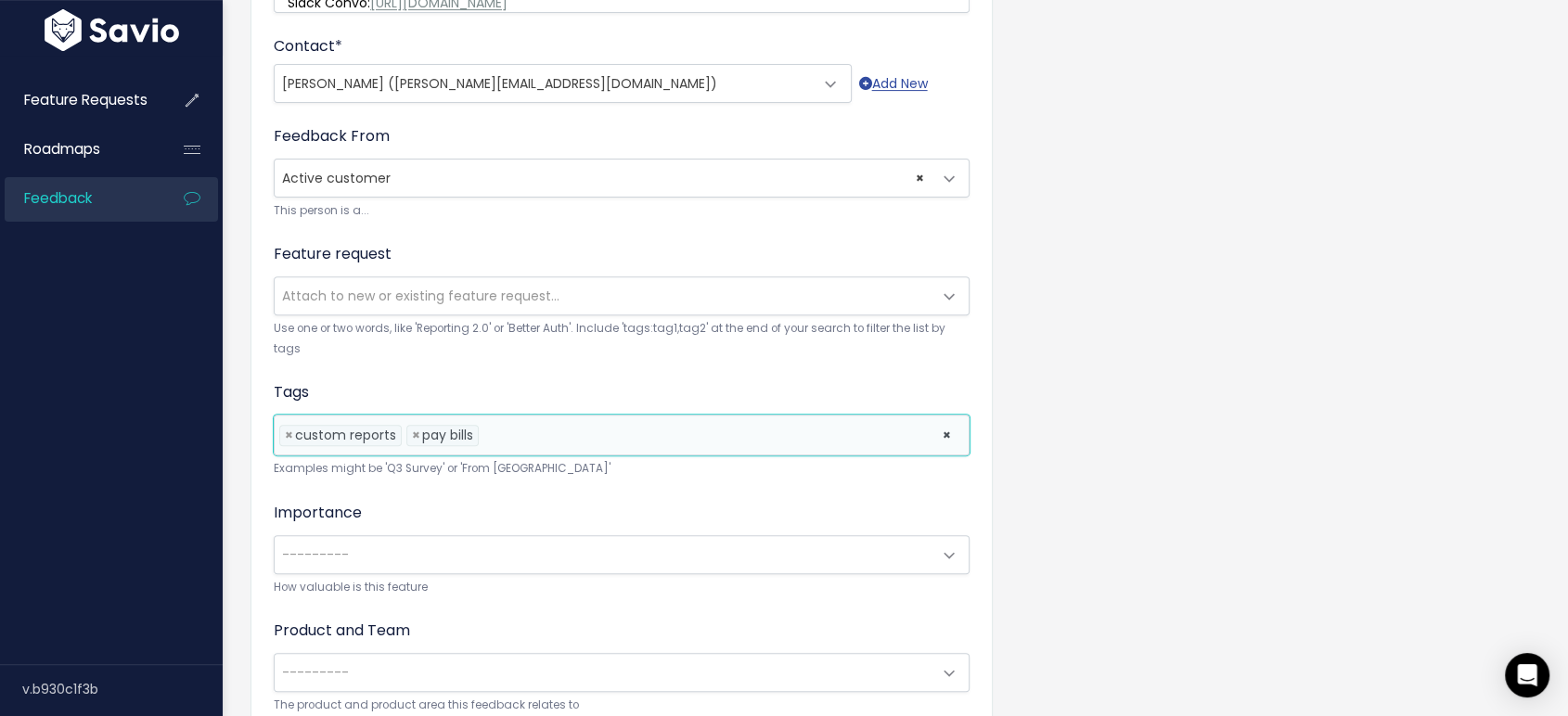
click at [579, 425] on li at bounding box center [706, 435] width 445 height 20
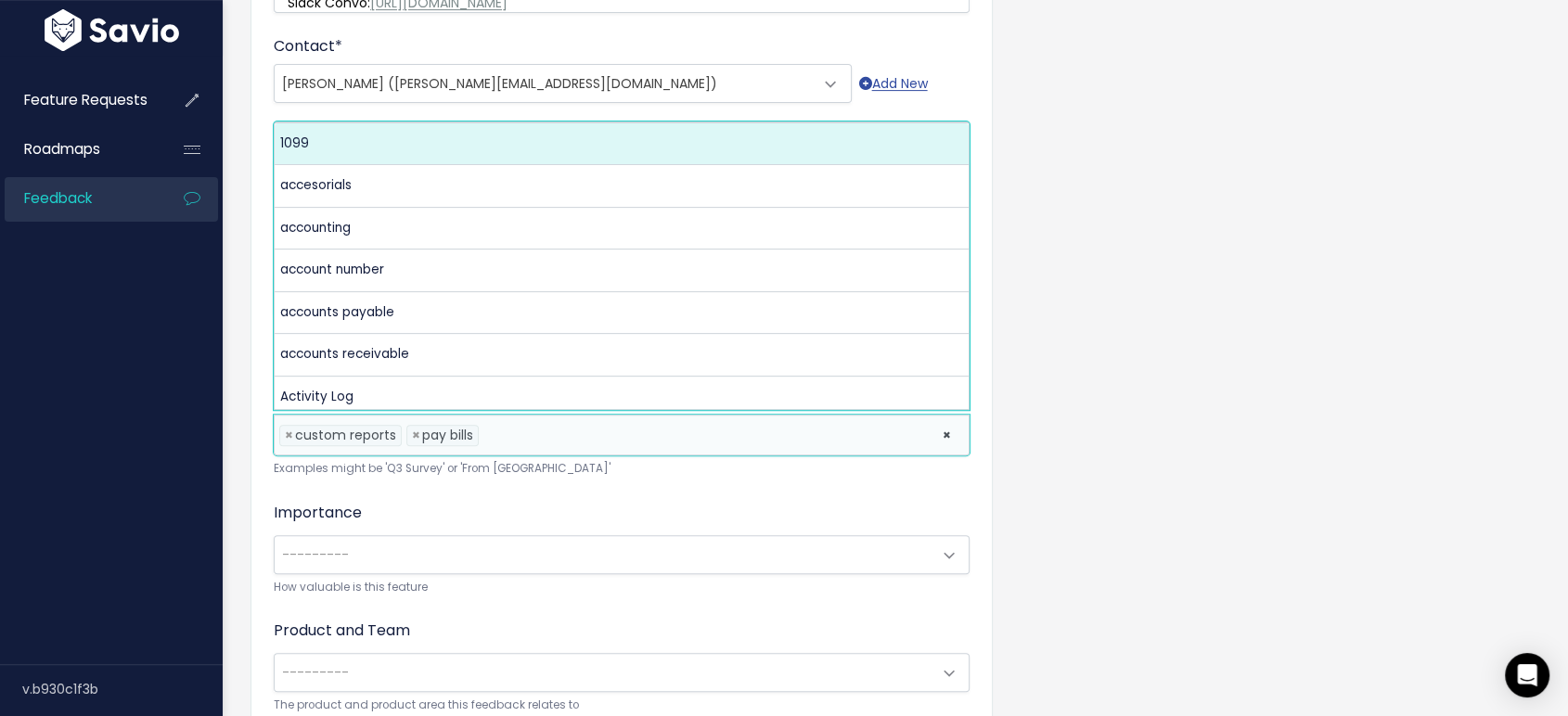
click at [579, 425] on li at bounding box center [706, 435] width 445 height 20
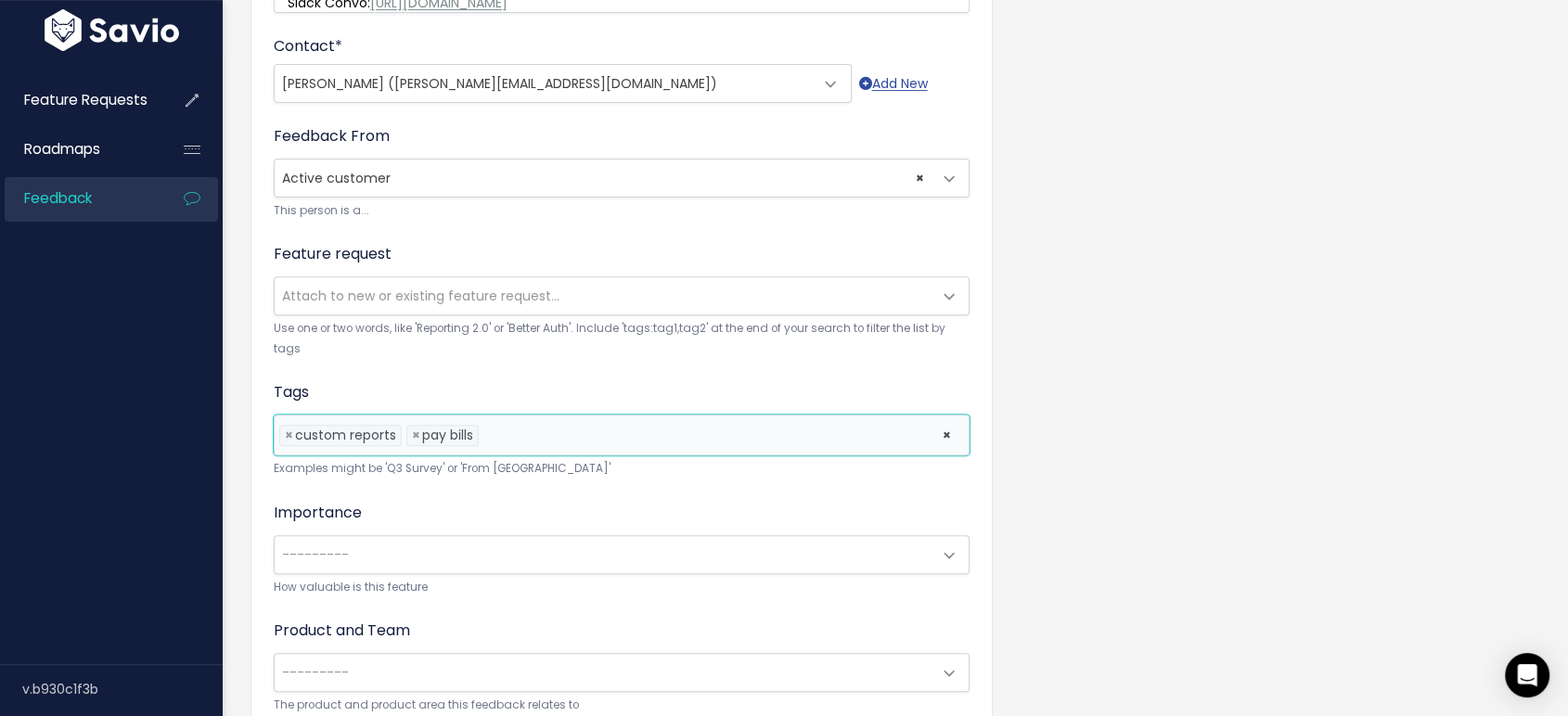
click at [579, 425] on li at bounding box center [706, 435] width 445 height 20
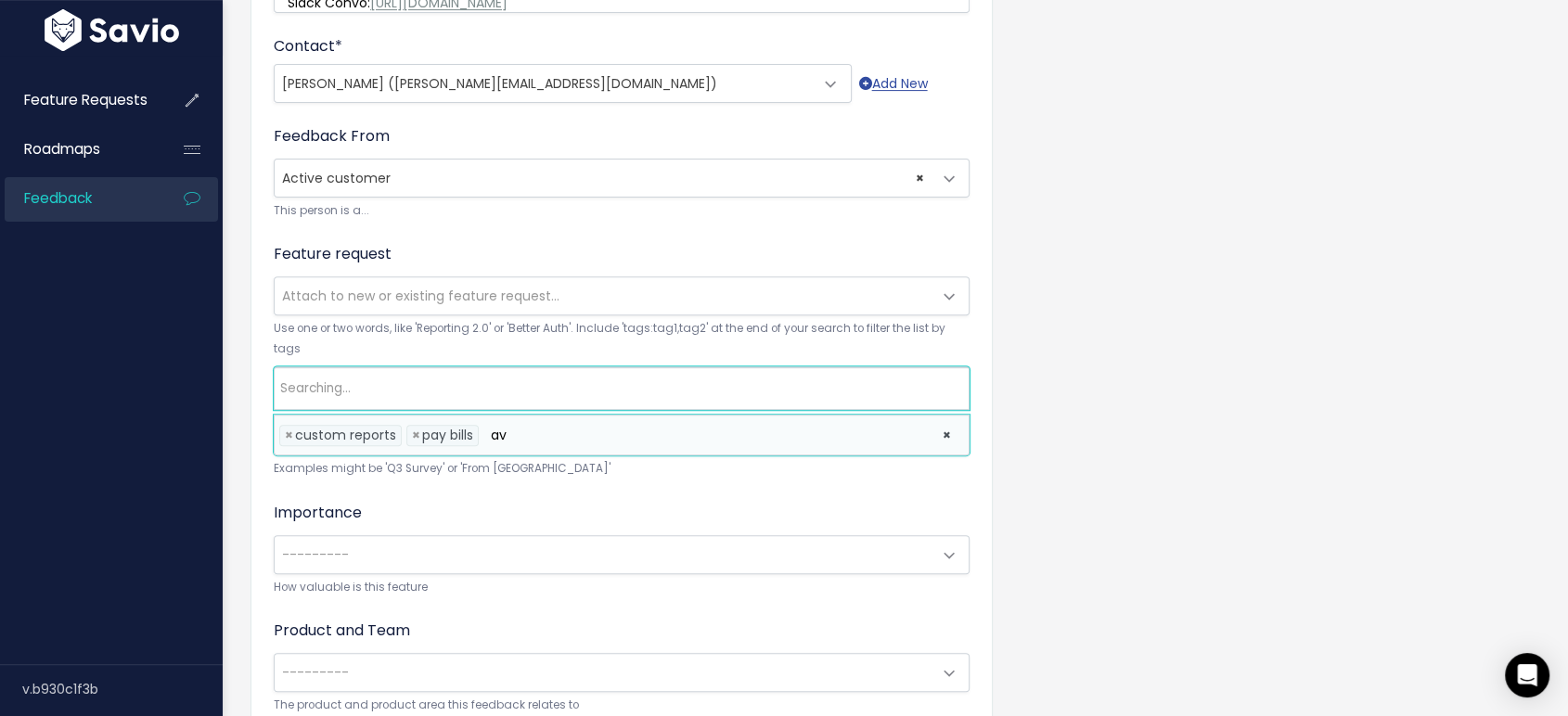
type input "a"
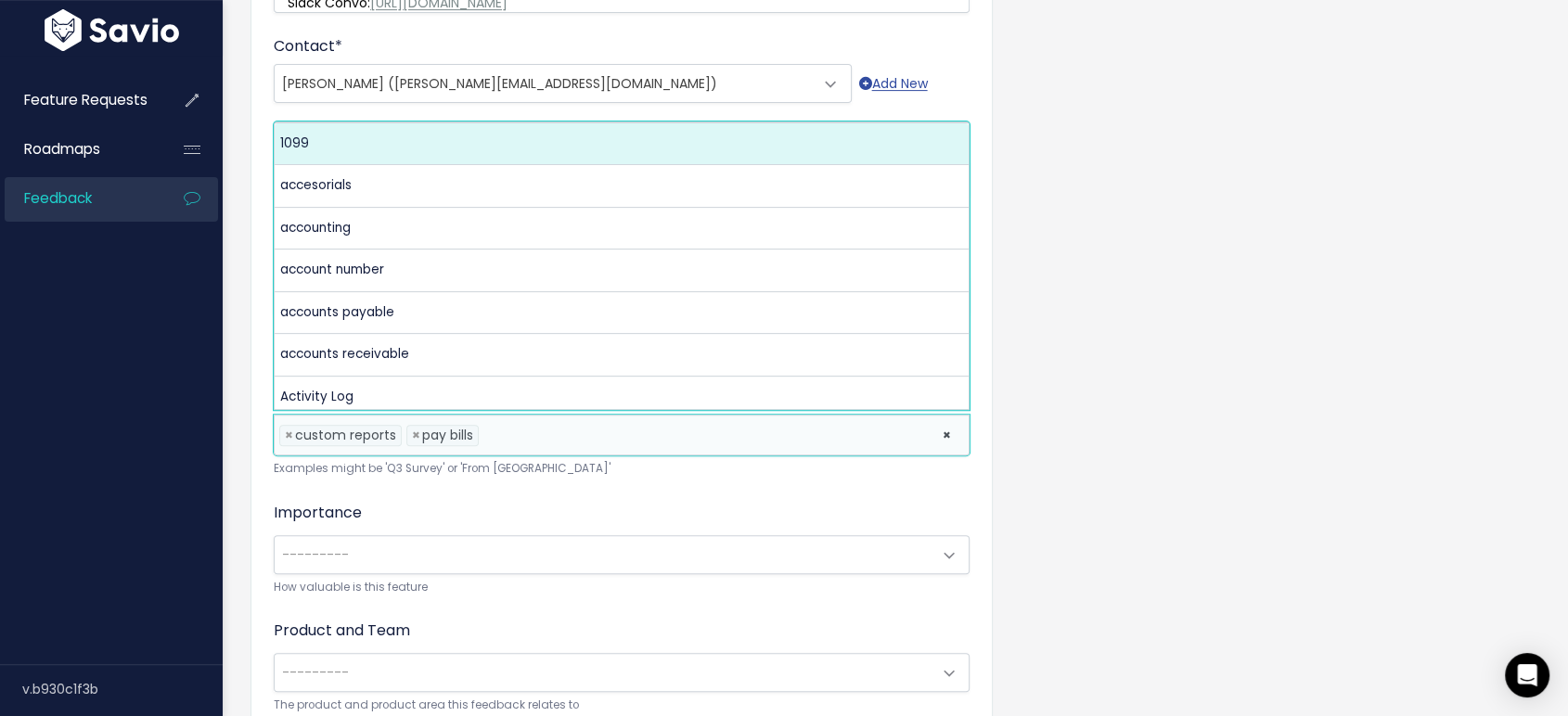
click at [568, 435] on li at bounding box center [706, 435] width 445 height 20
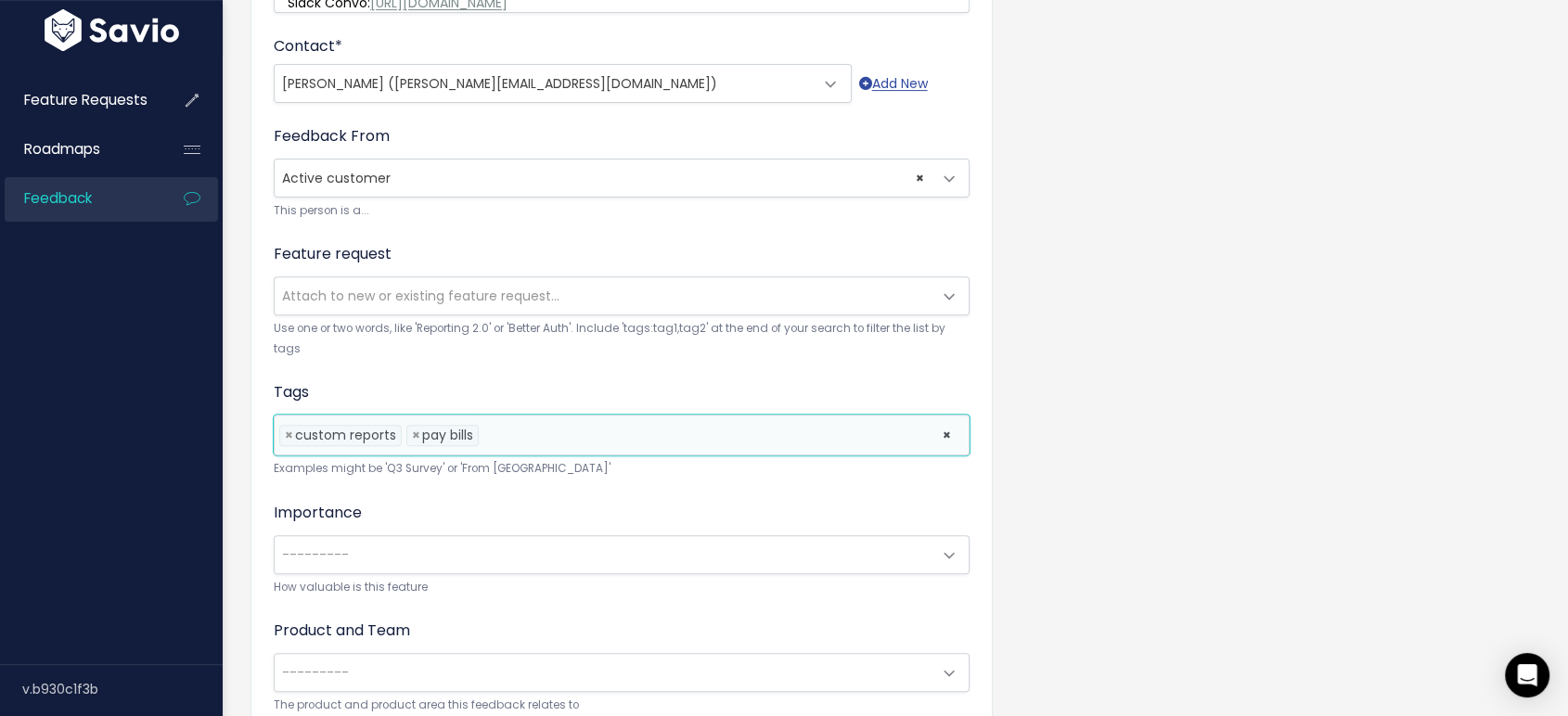
click at [568, 435] on li at bounding box center [706, 435] width 445 height 20
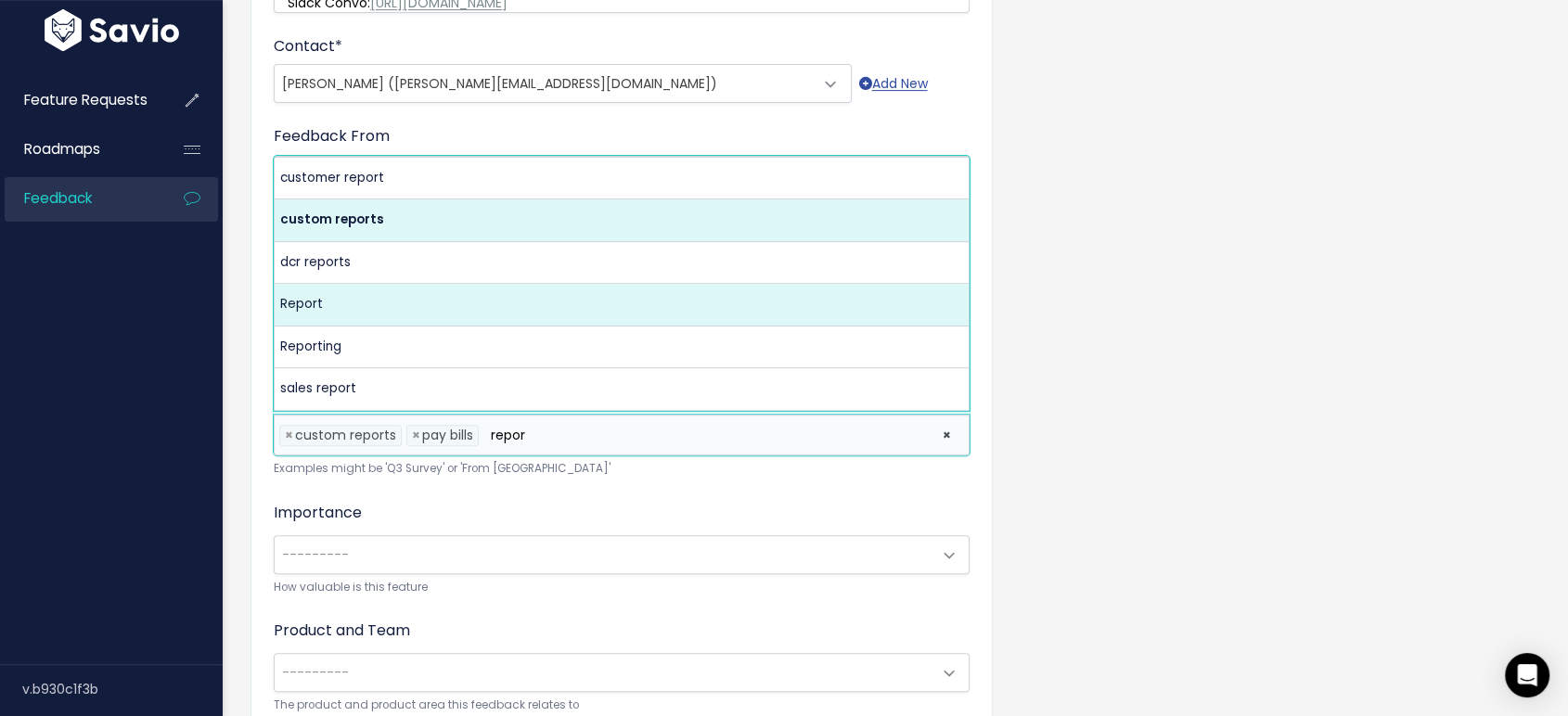
type input "repor"
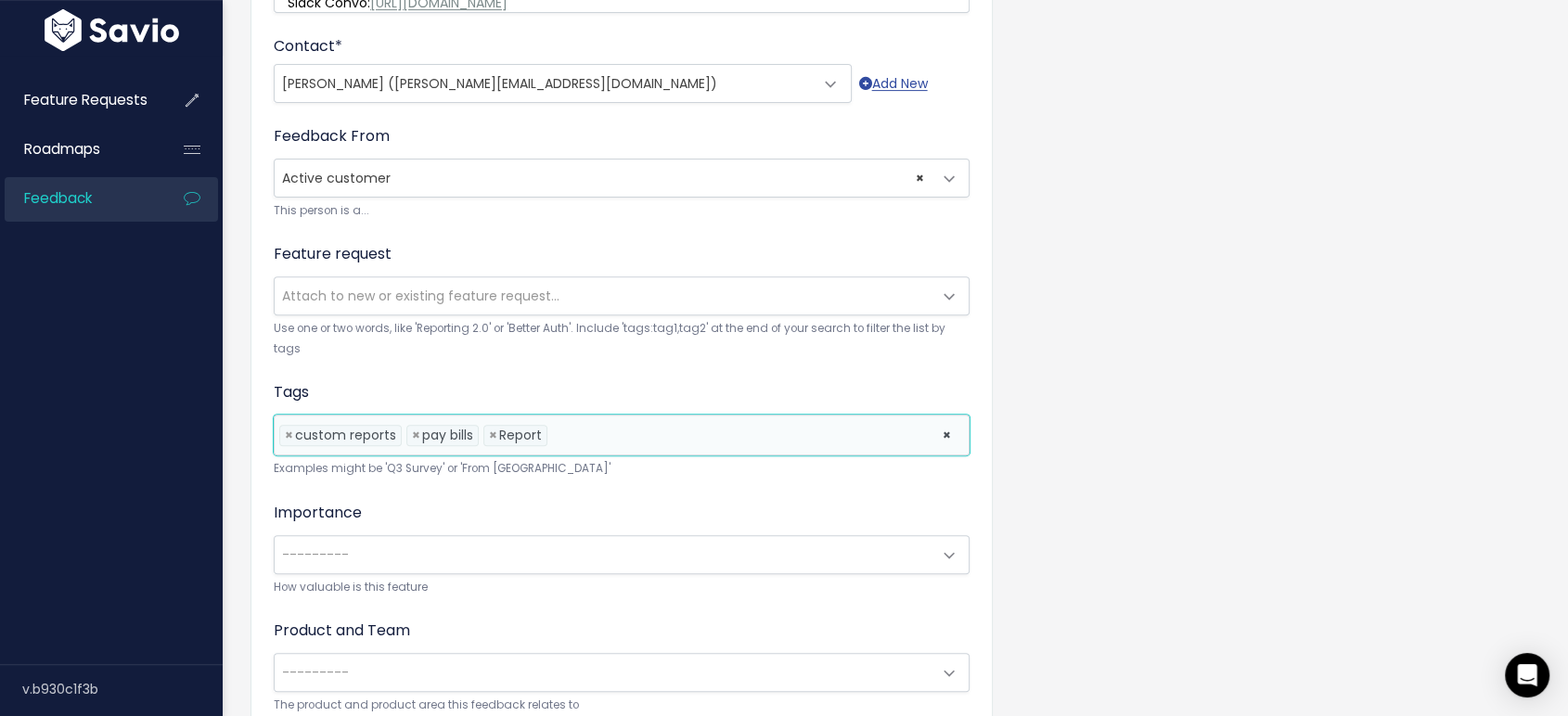
click at [594, 432] on li at bounding box center [740, 435] width 377 height 20
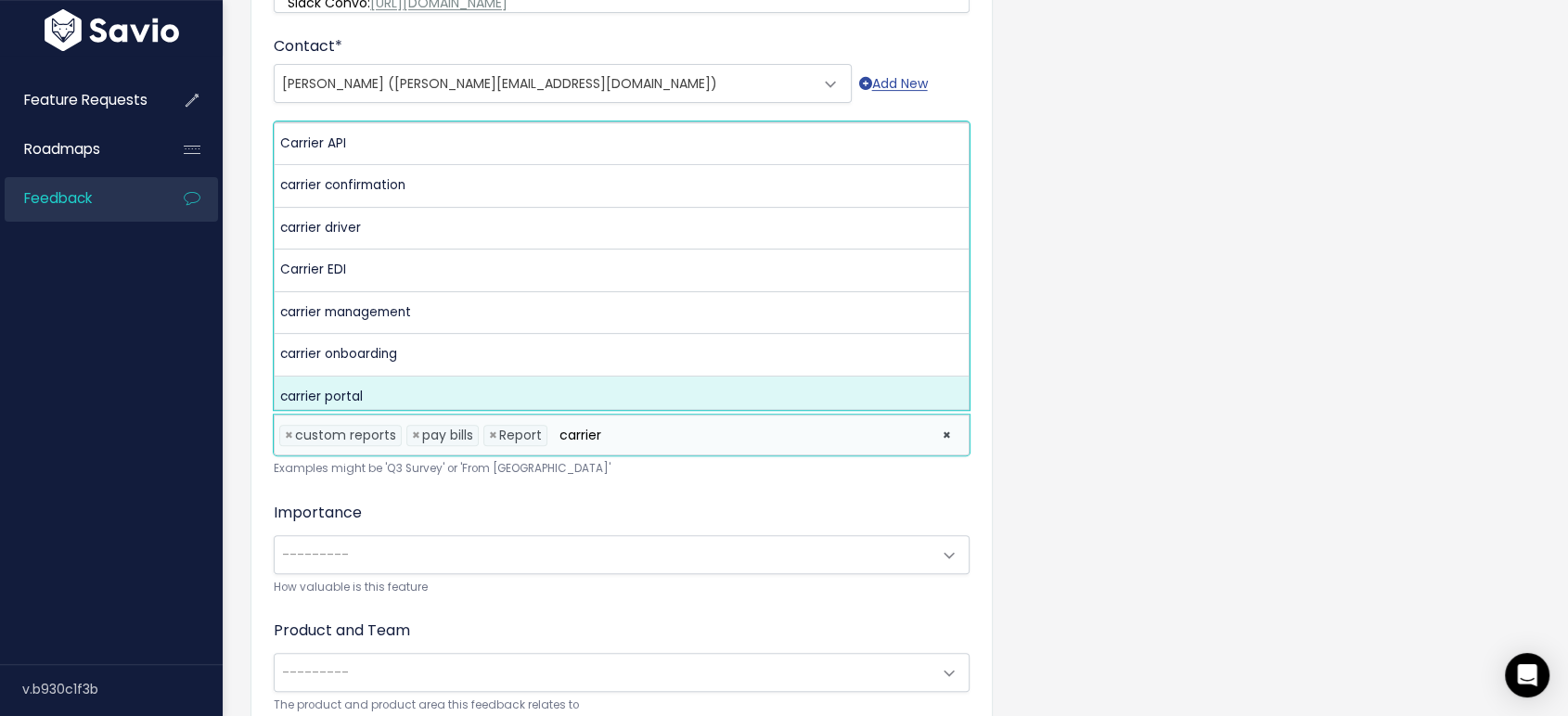
drag, startPoint x: 623, startPoint y: 432, endPoint x: 557, endPoint y: 436, distance: 66.1
click at [557, 436] on input "carrier" at bounding box center [591, 435] width 78 height 20
type input "carrier"
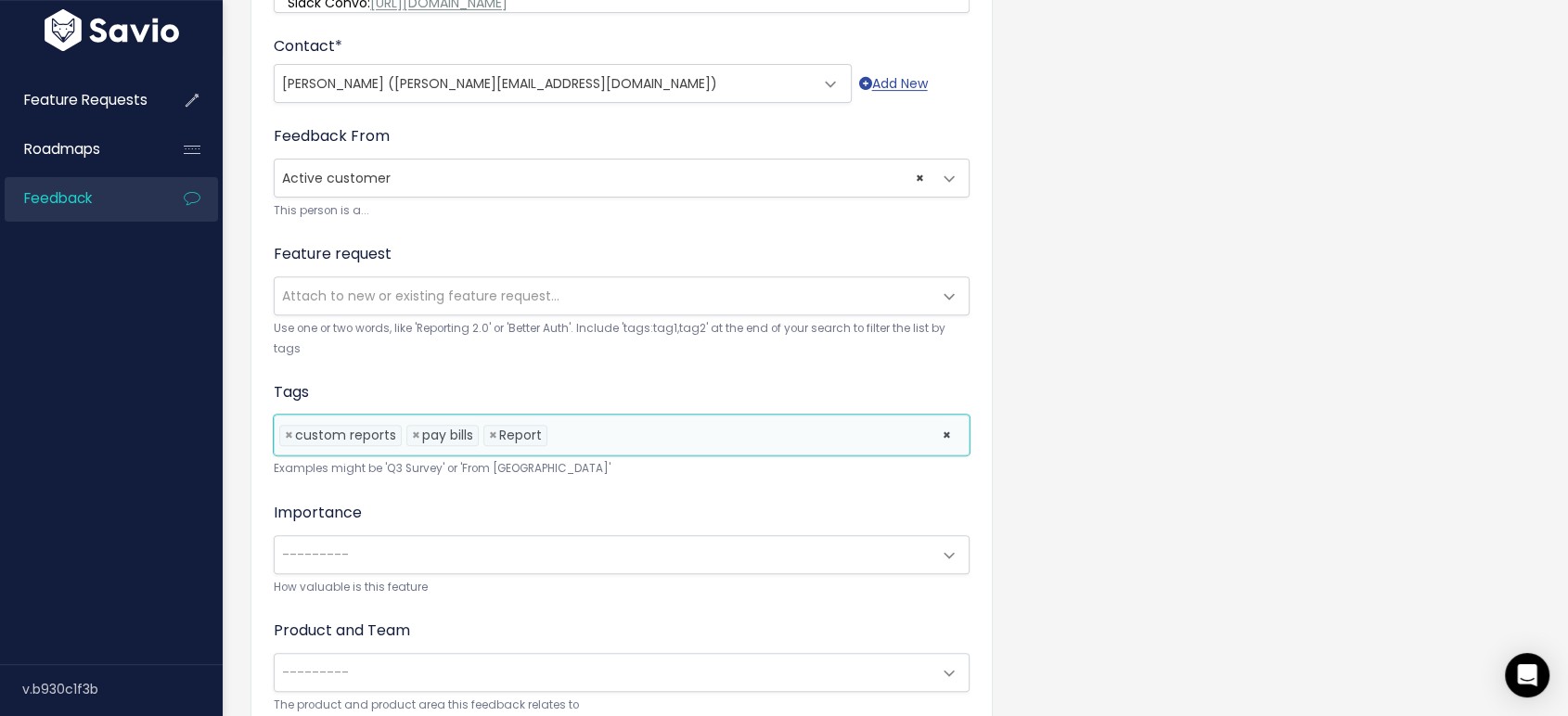
select select
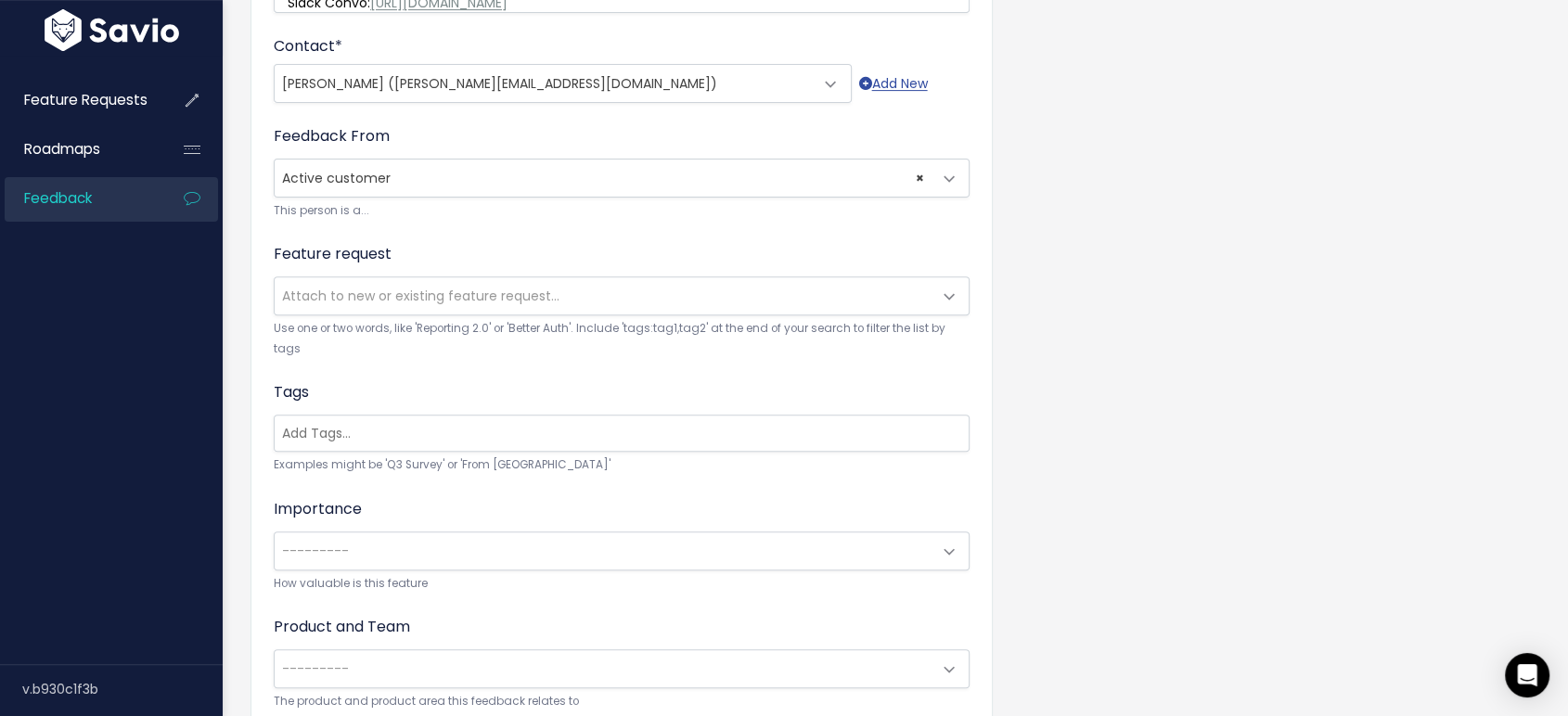
click at [576, 499] on div "Importance --------- Nice to have - Brokerage is Ok Needs to Have - Brokerage O…" at bounding box center [621, 546] width 696 height 96
click at [458, 435] on input "search" at bounding box center [621, 433] width 694 height 20
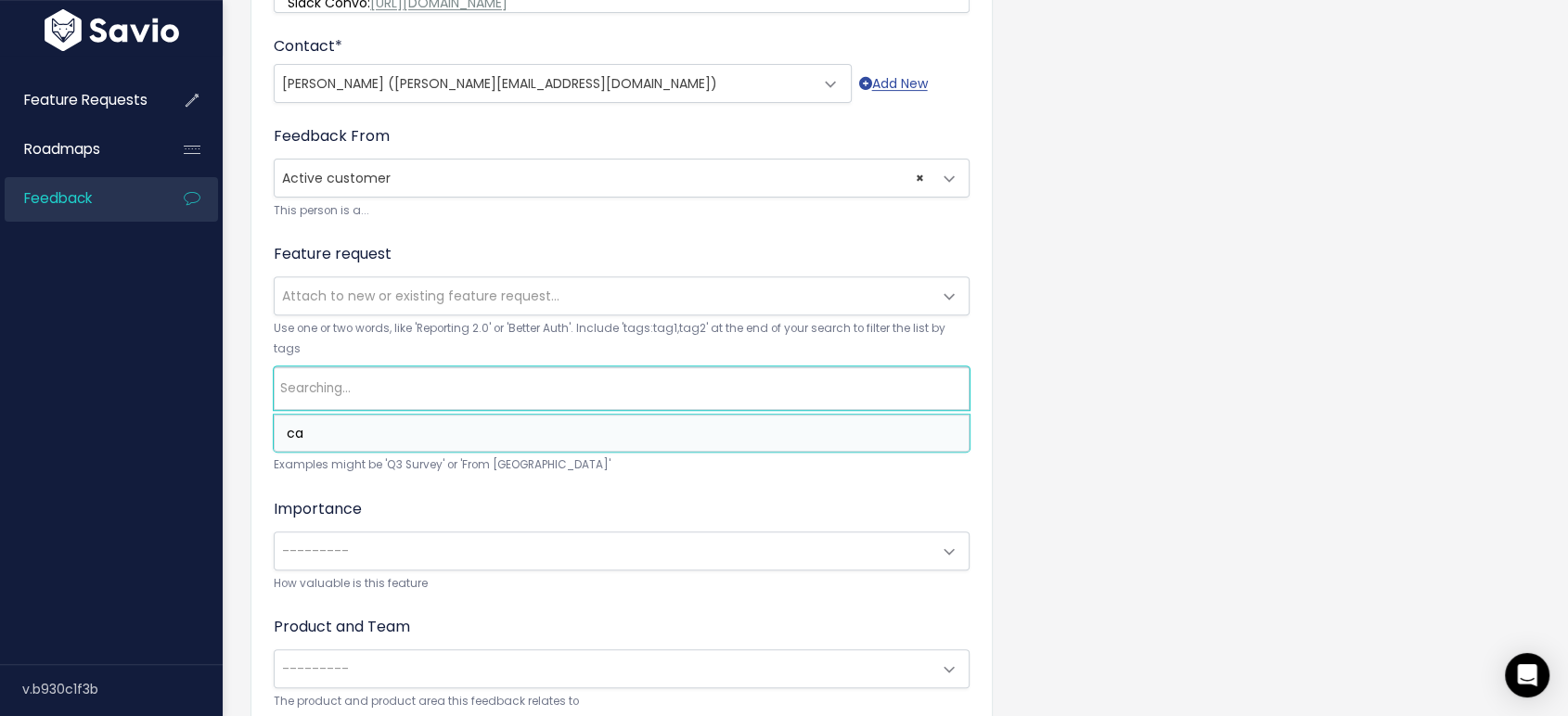
type input "c"
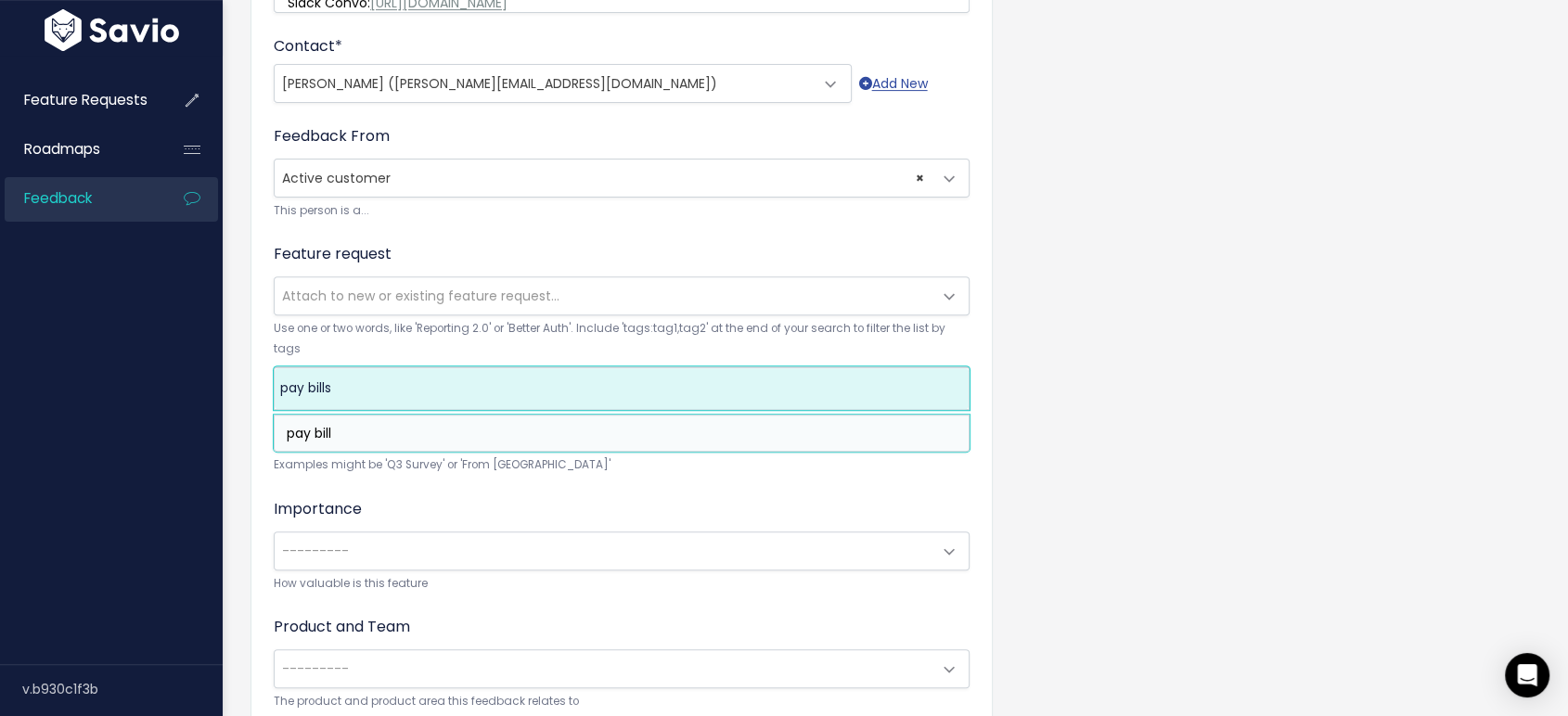
type input "pay bill"
select select "13455"
type input "custom re"
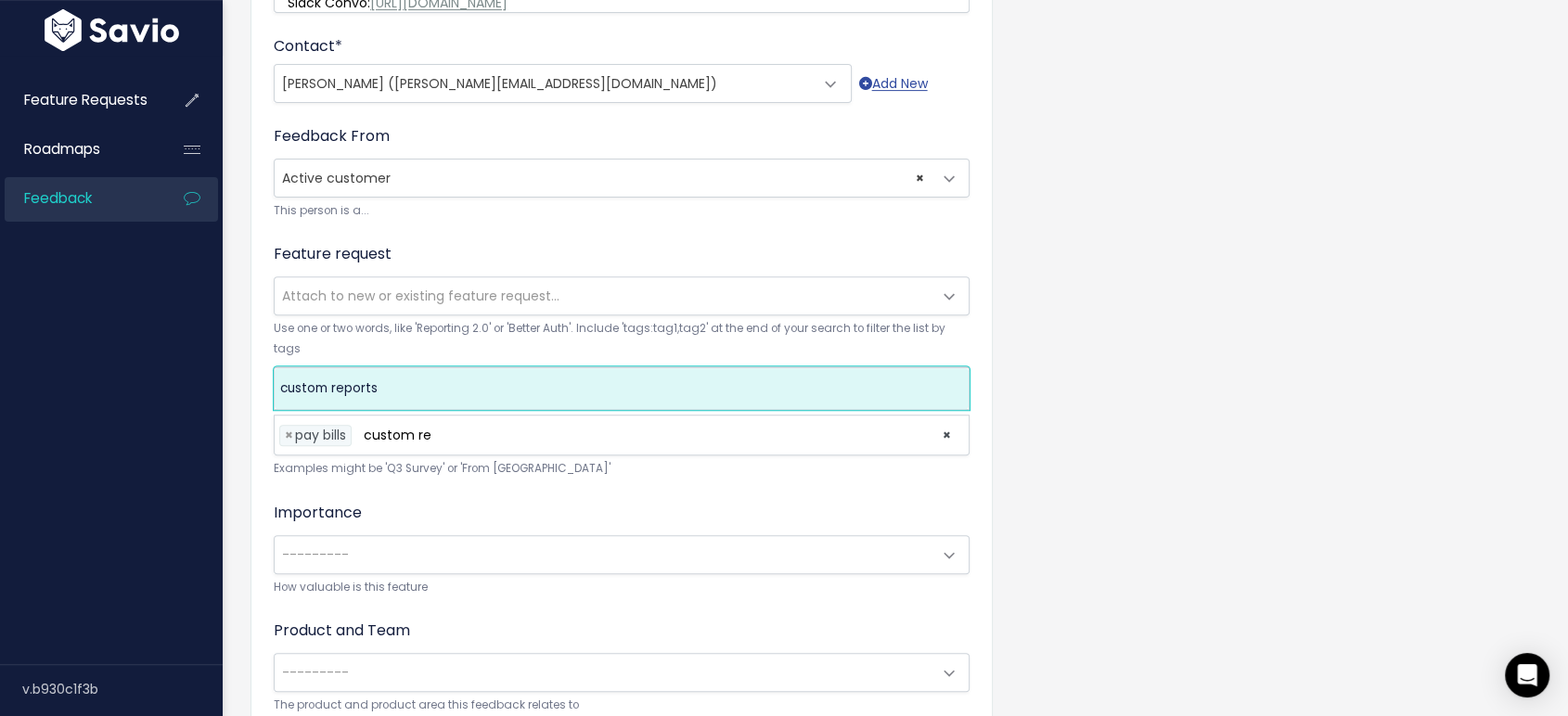
select select "5077"
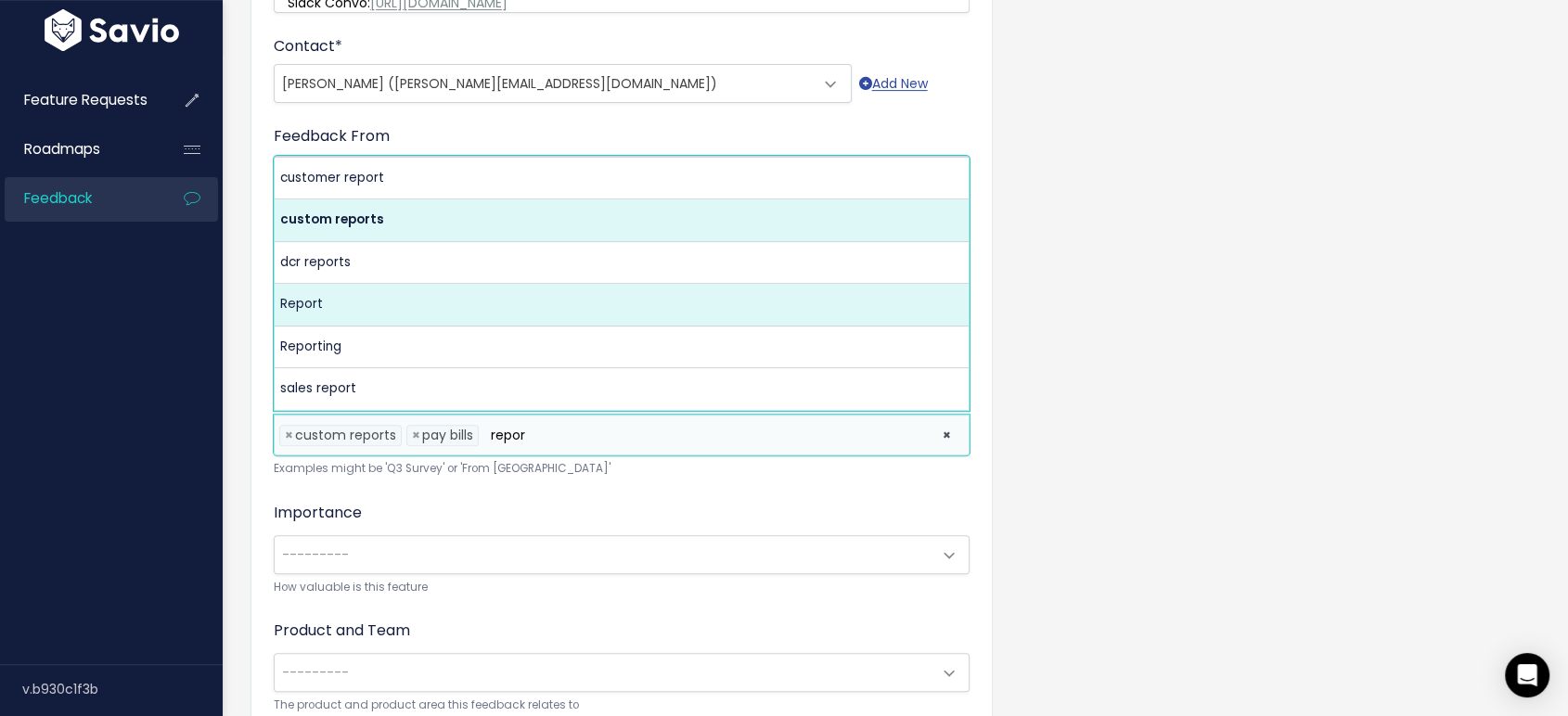
type input "repor"
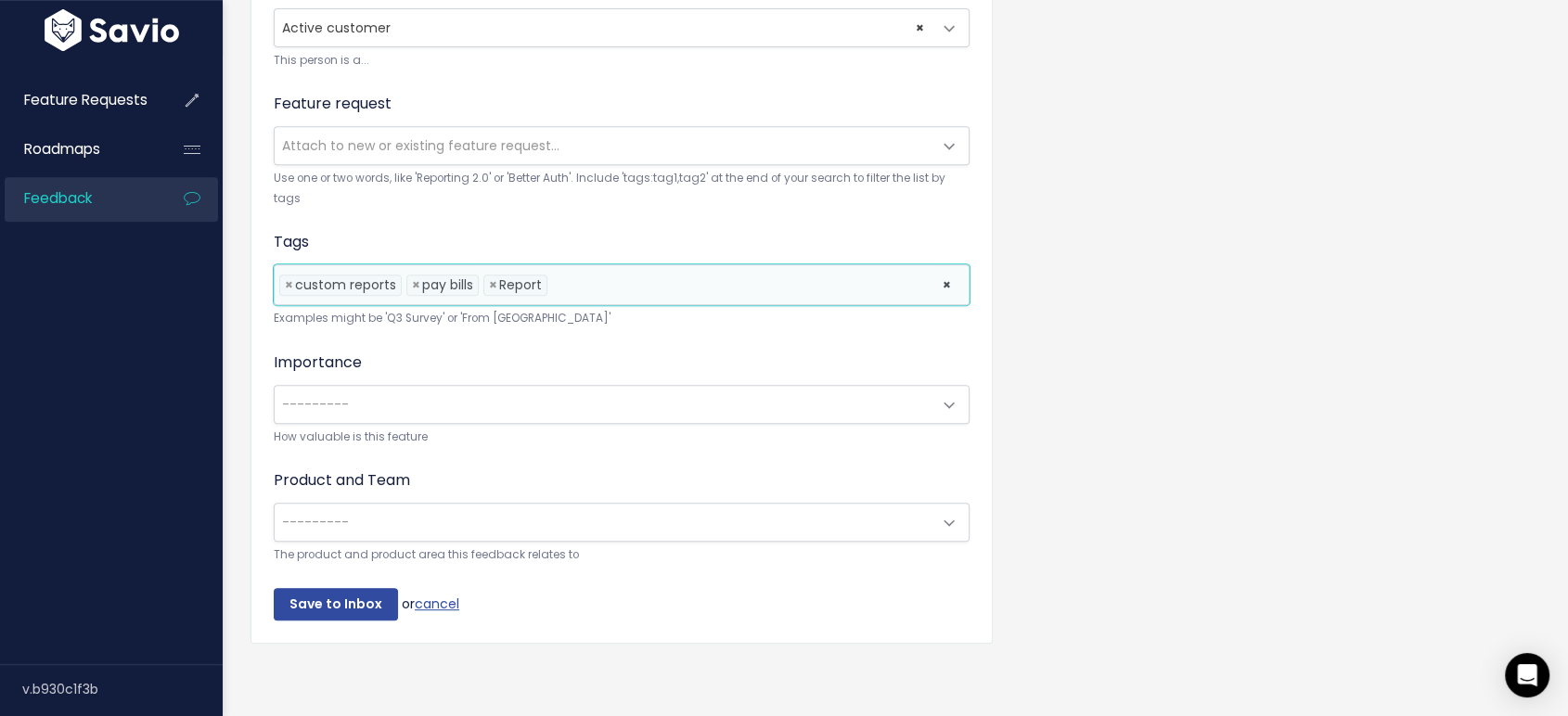
scroll to position [778, 0]
click at [511, 386] on span "---------" at bounding box center [603, 404] width 657 height 37
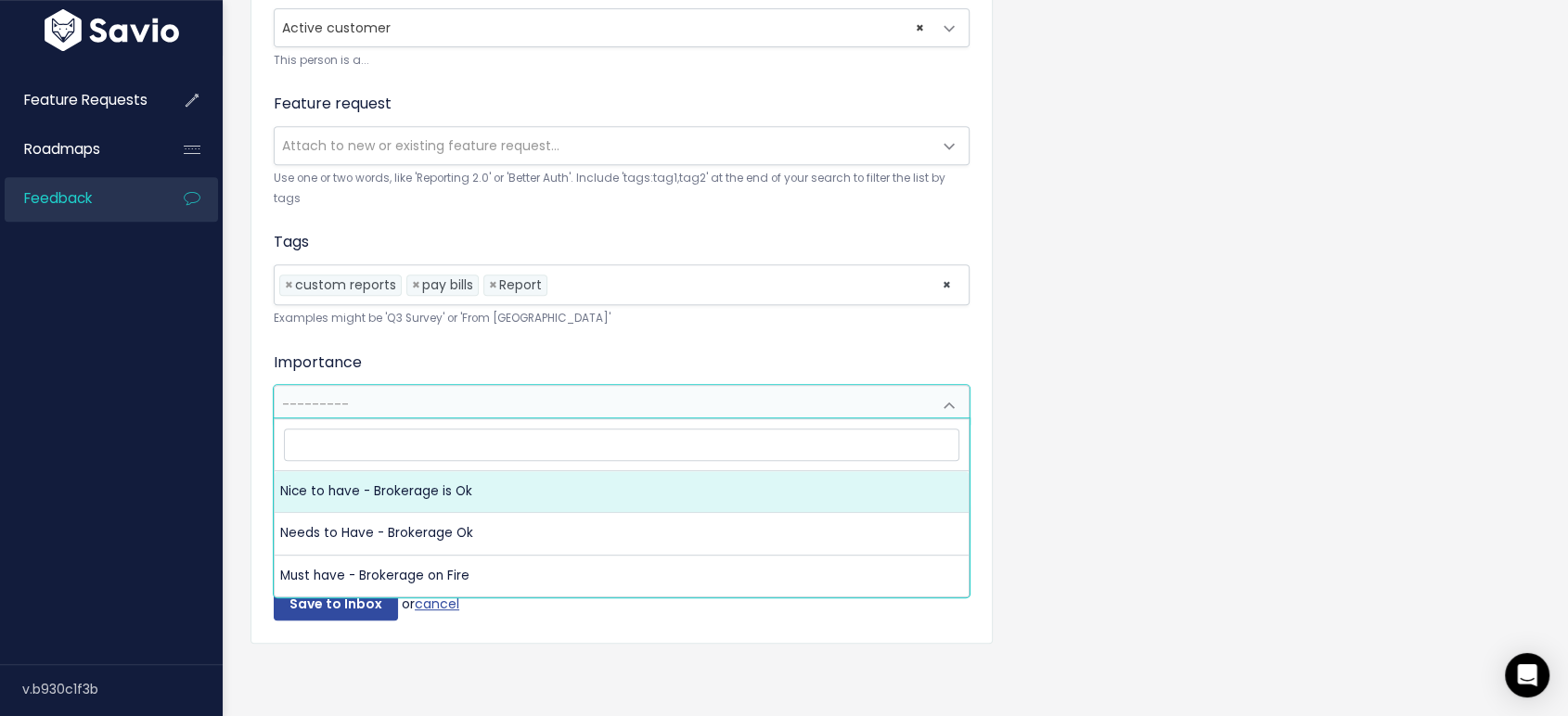
select select "NICE_TO_HAVE"
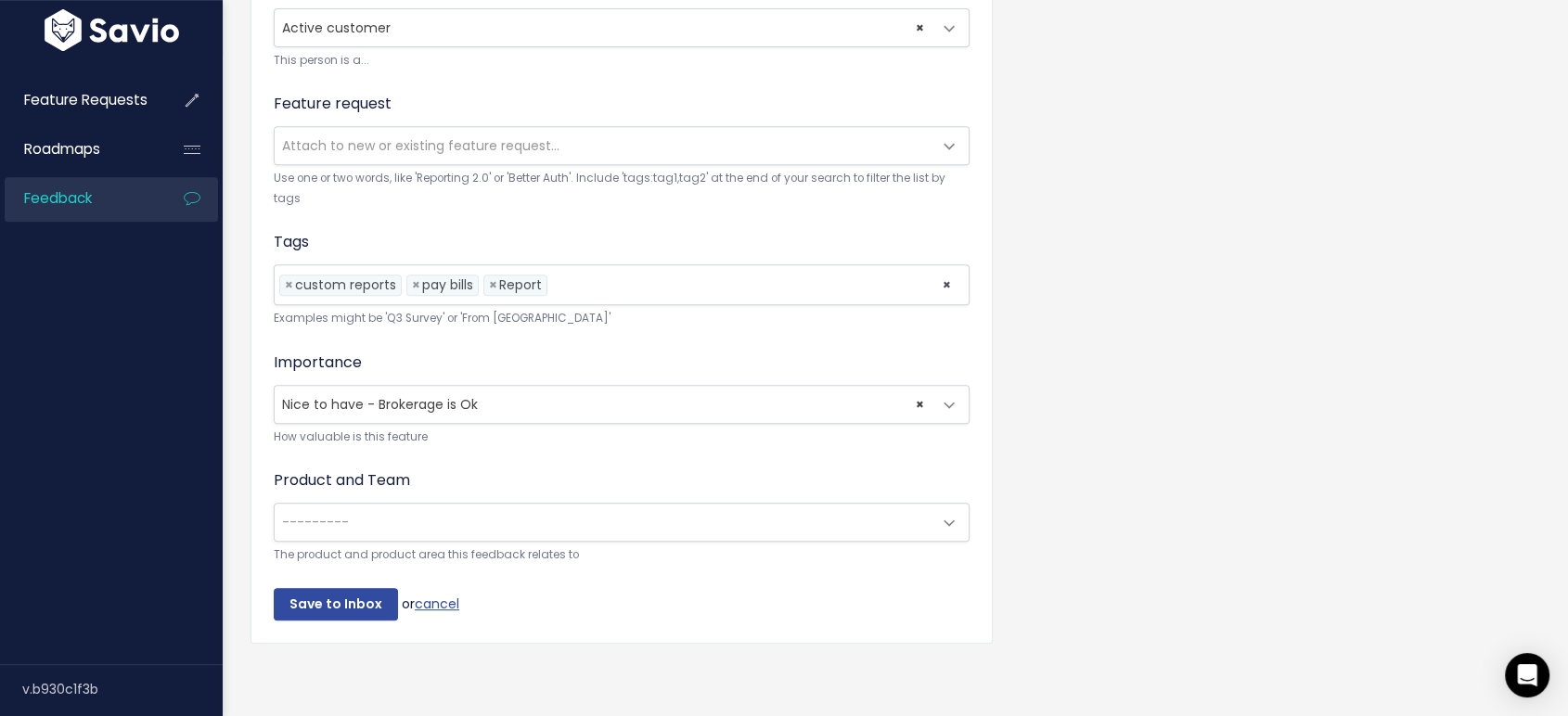
click at [422, 508] on span "---------" at bounding box center [603, 521] width 657 height 37
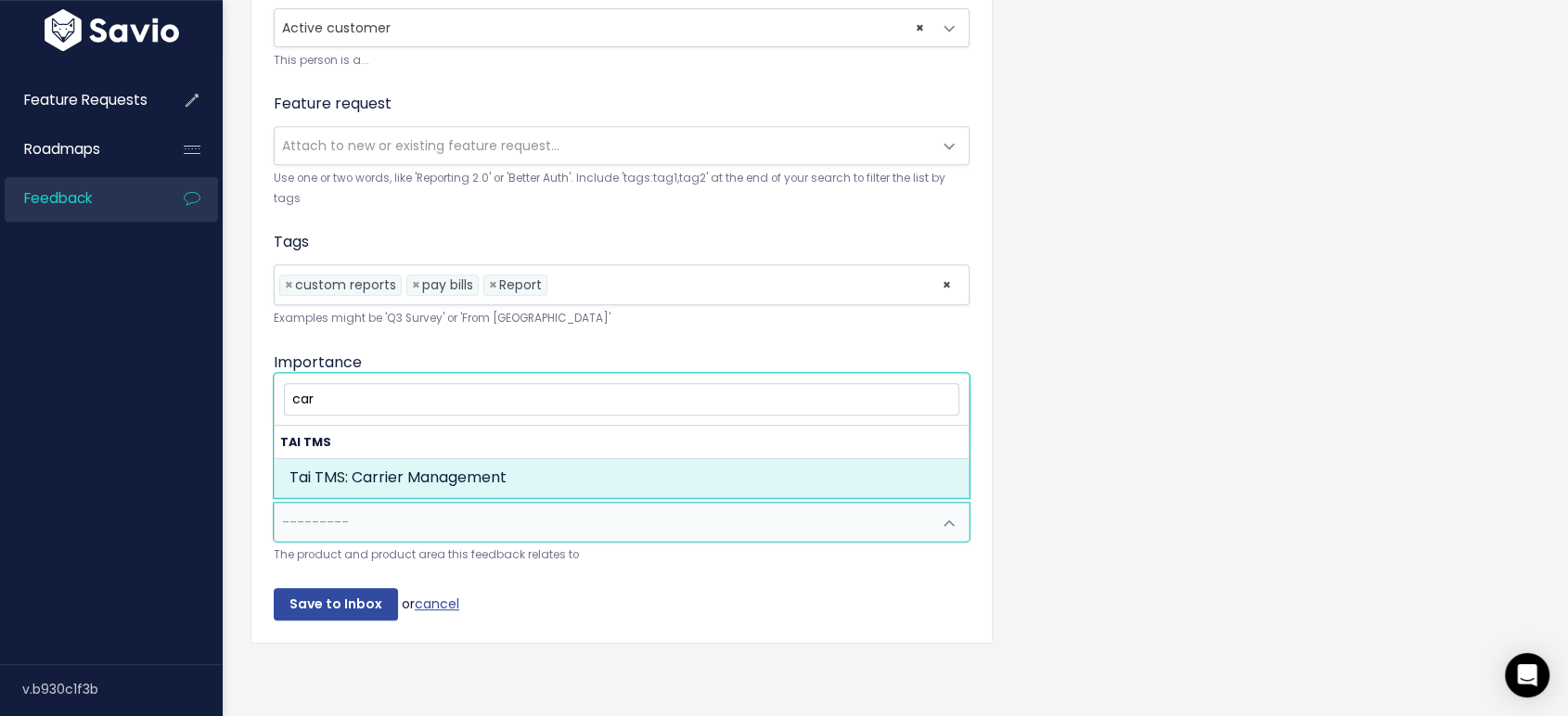
type input "car"
select select "MAIN:CARRIER_MANAGEMENT"
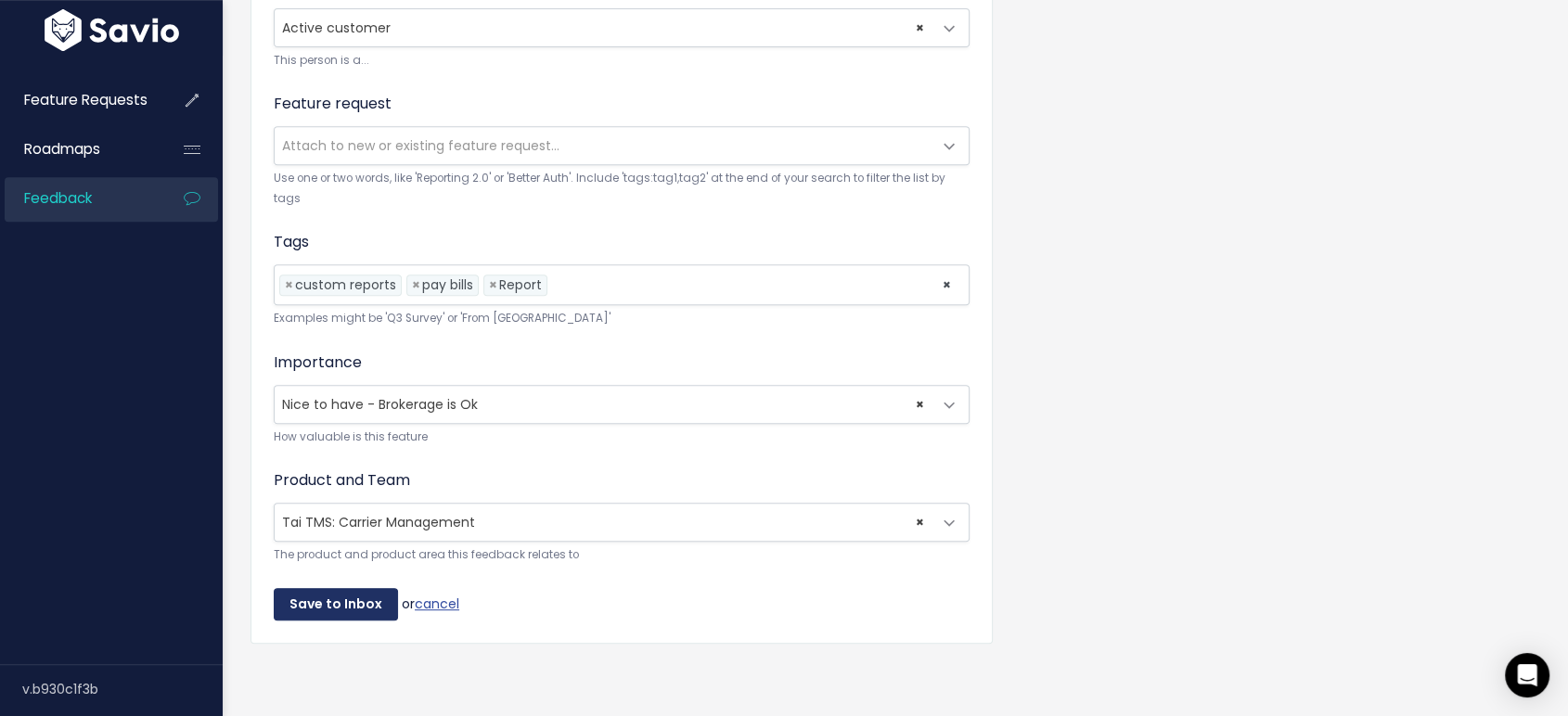
click at [308, 589] on input "Save to Inbox" at bounding box center [335, 604] width 124 height 33
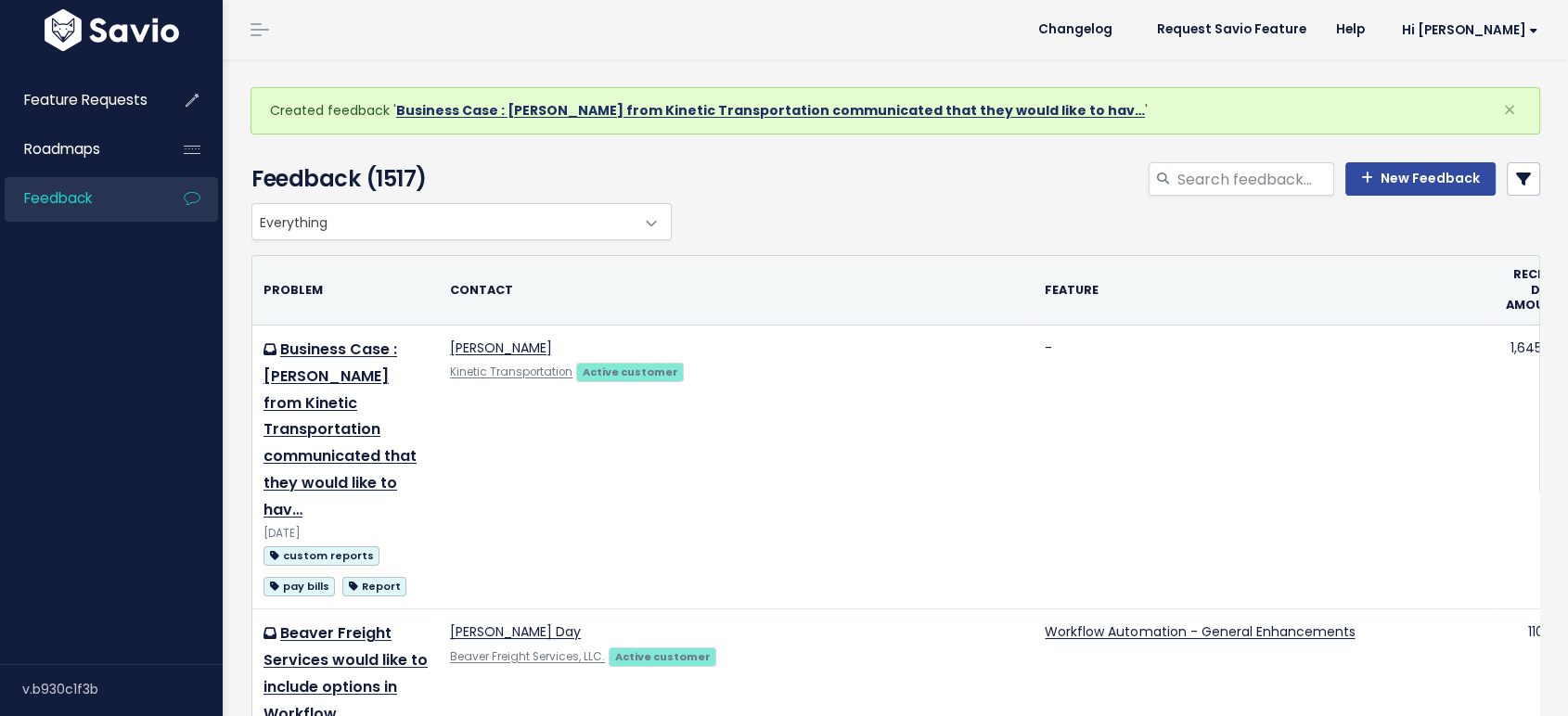
click at [668, 112] on link "Business Case : Alexander Folk from Kinetic Transportation communicated that th…" at bounding box center [770, 110] width 748 height 19
